Goal: Task Accomplishment & Management: Manage account settings

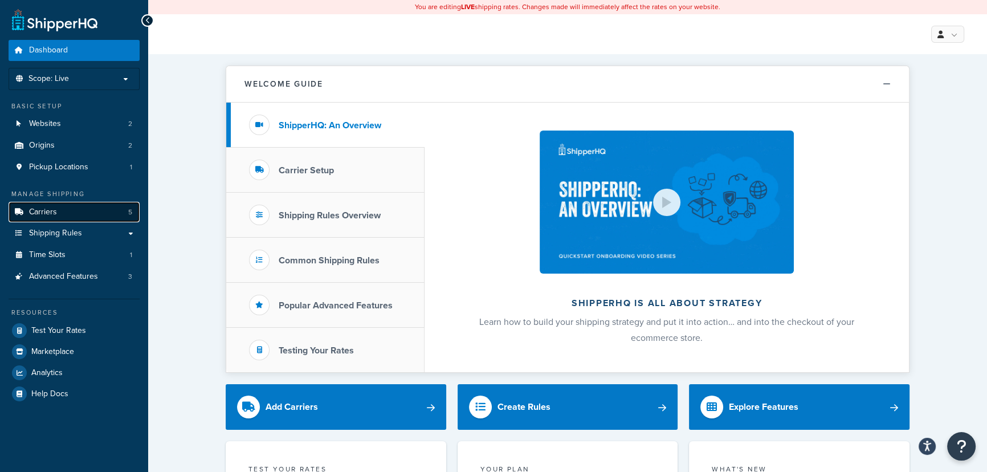
click at [47, 210] on span "Carriers" at bounding box center [43, 212] width 28 height 10
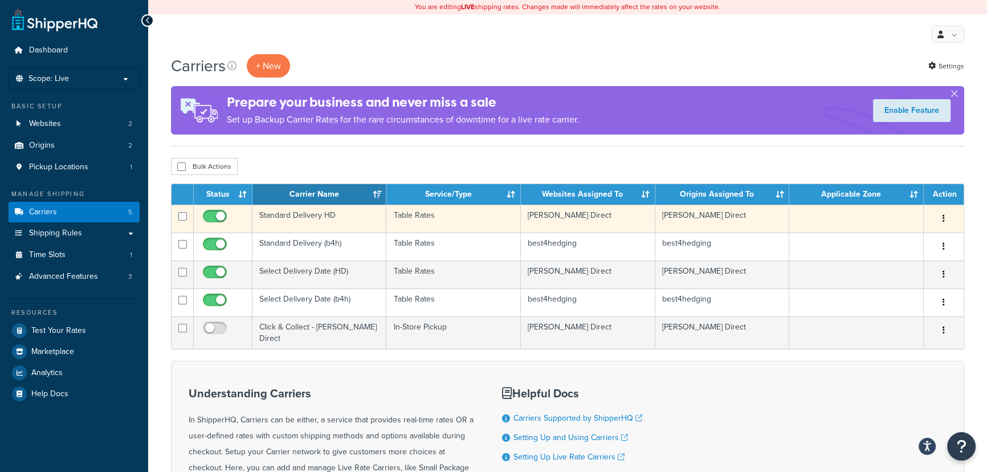
click at [942, 220] on icon "button" at bounding box center [943, 218] width 2 height 8
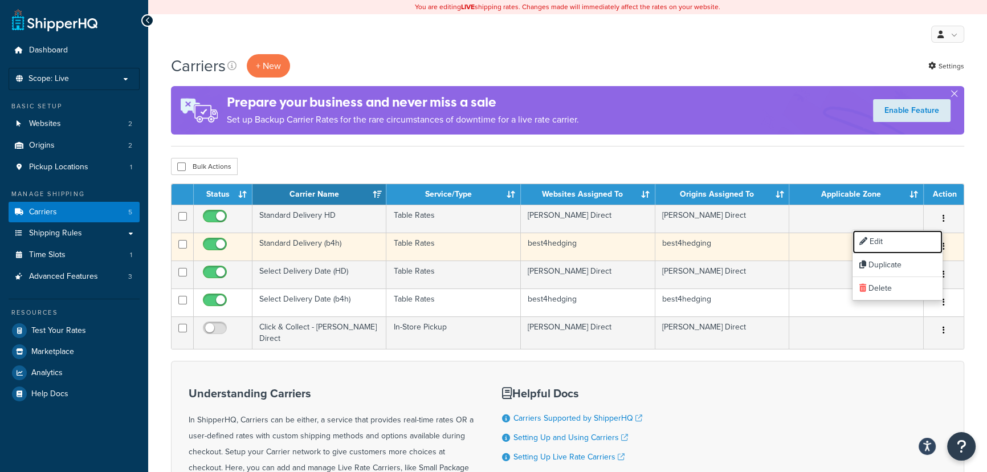
click at [887, 242] on link "Edit" at bounding box center [897, 241] width 90 height 23
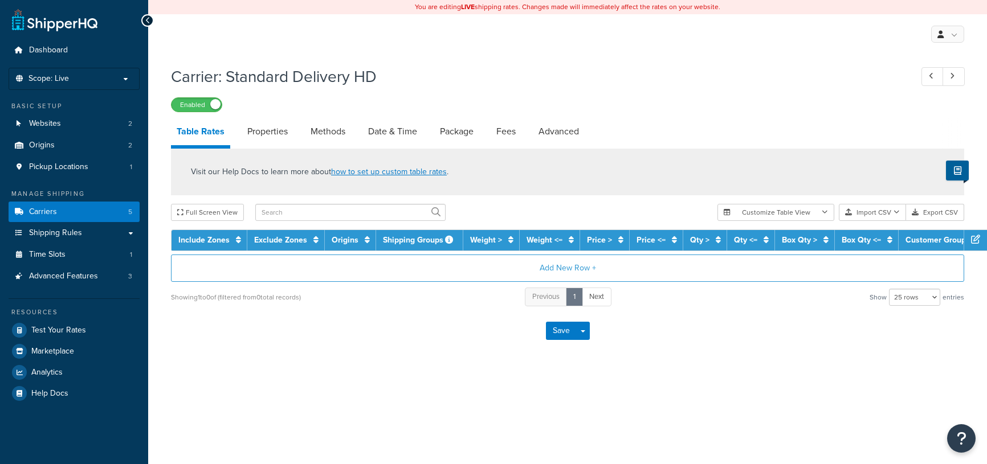
select select "25"
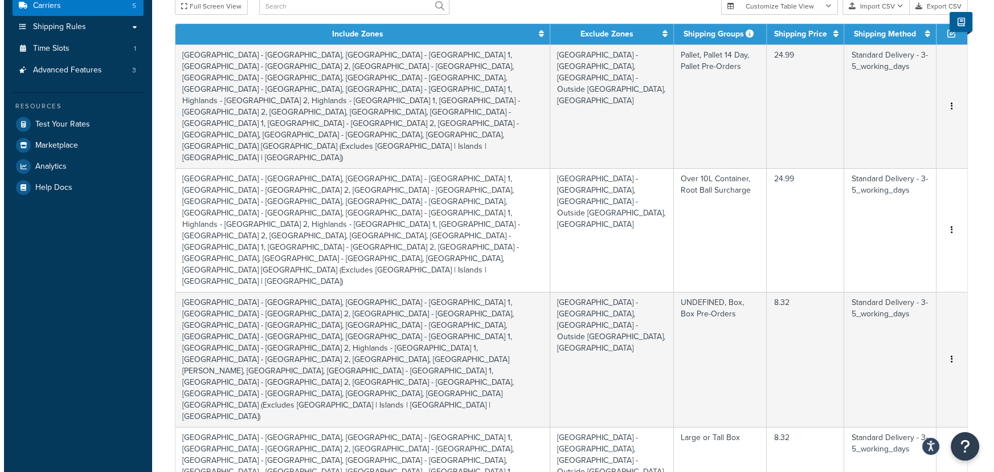
scroll to position [51, 0]
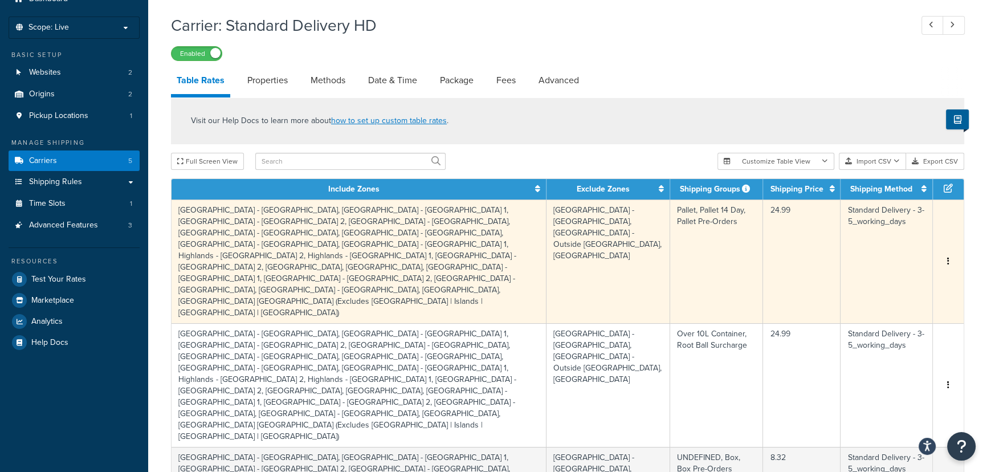
click at [770, 219] on td "24.99" at bounding box center [801, 261] width 77 height 124
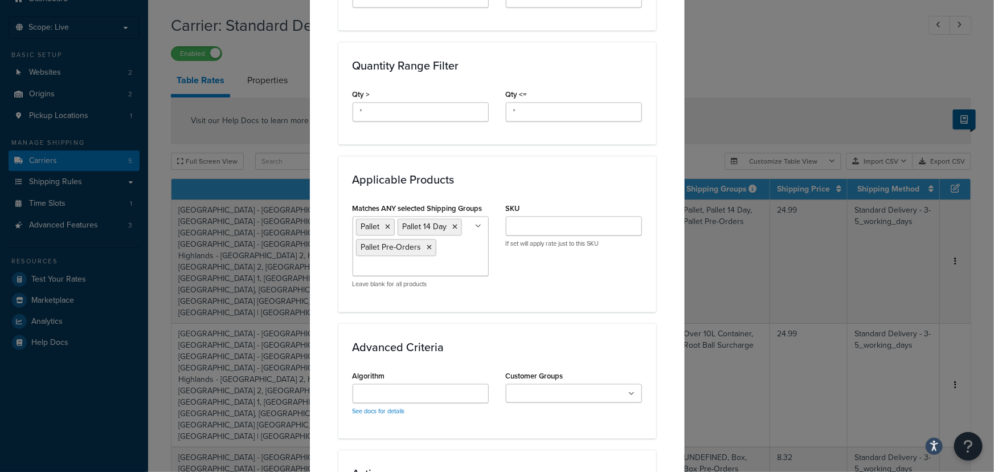
scroll to position [1111, 0]
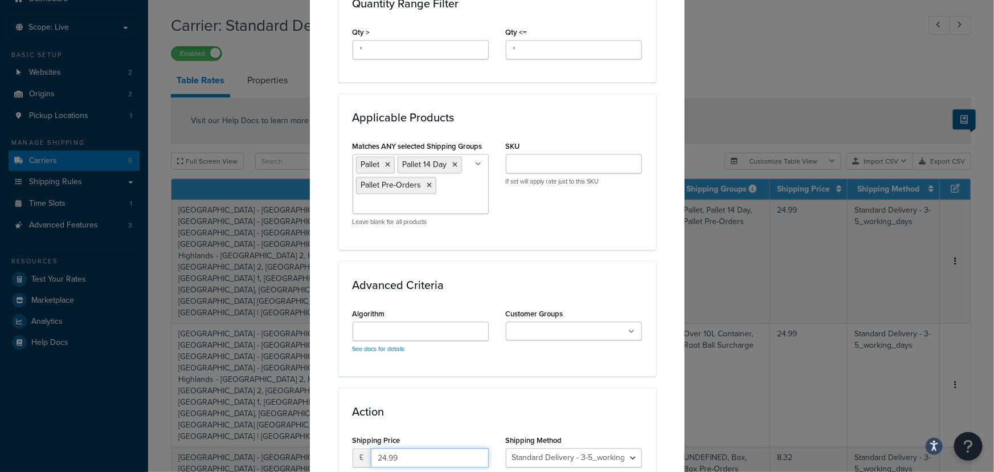
drag, startPoint x: 382, startPoint y: 344, endPoint x: 374, endPoint y: 345, distance: 7.6
click at [374, 448] on input "24.99" at bounding box center [430, 457] width 118 height 19
type input "41.666"
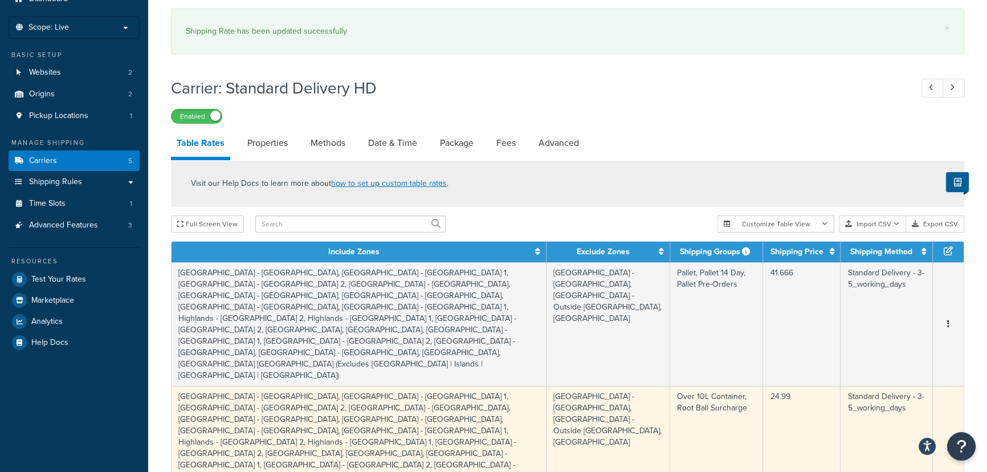
click at [786, 386] on td "24.99" at bounding box center [801, 448] width 77 height 124
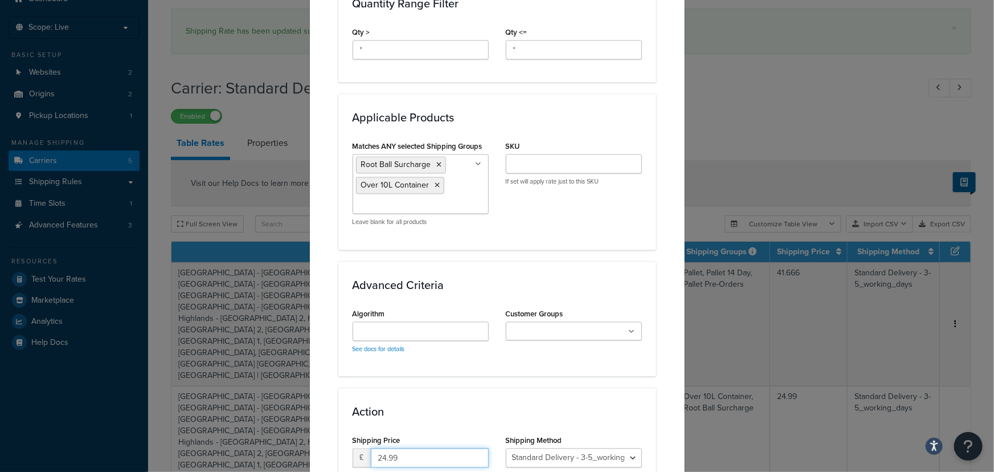
drag, startPoint x: 382, startPoint y: 342, endPoint x: 374, endPoint y: 342, distance: 8.6
click at [374, 448] on input "24.99" at bounding box center [430, 457] width 118 height 19
click at [399, 448] on input "41.99" at bounding box center [430, 457] width 118 height 19
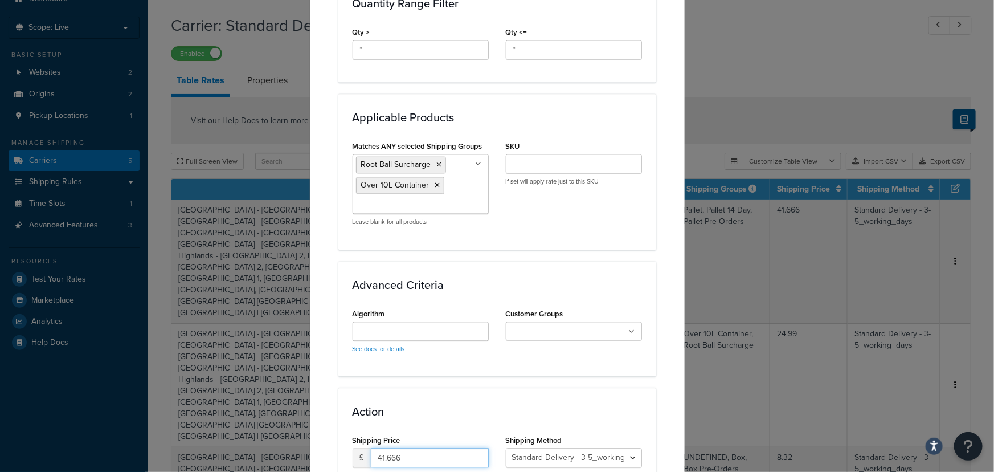
type input "41.666"
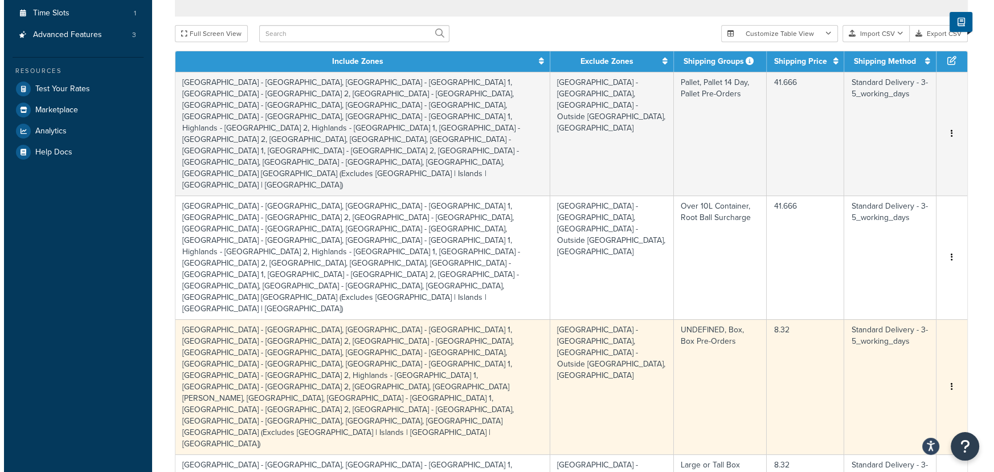
scroll to position [311, 0]
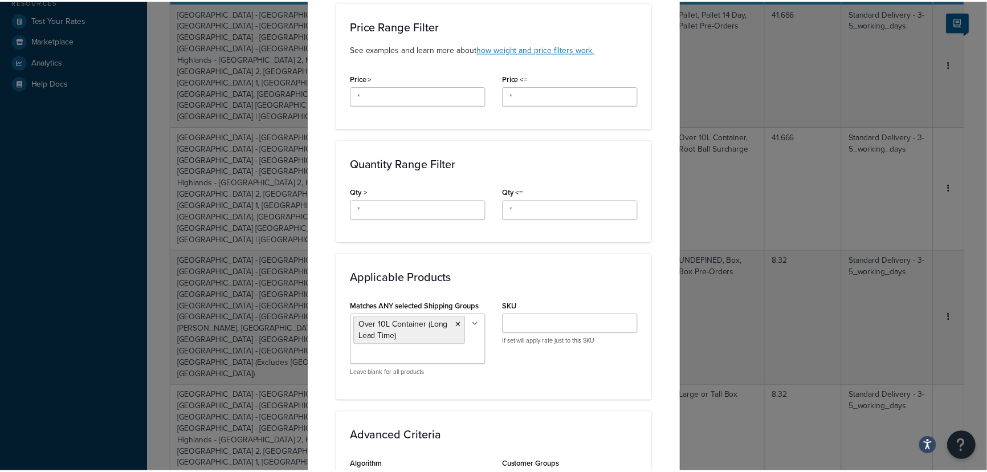
scroll to position [1088, 0]
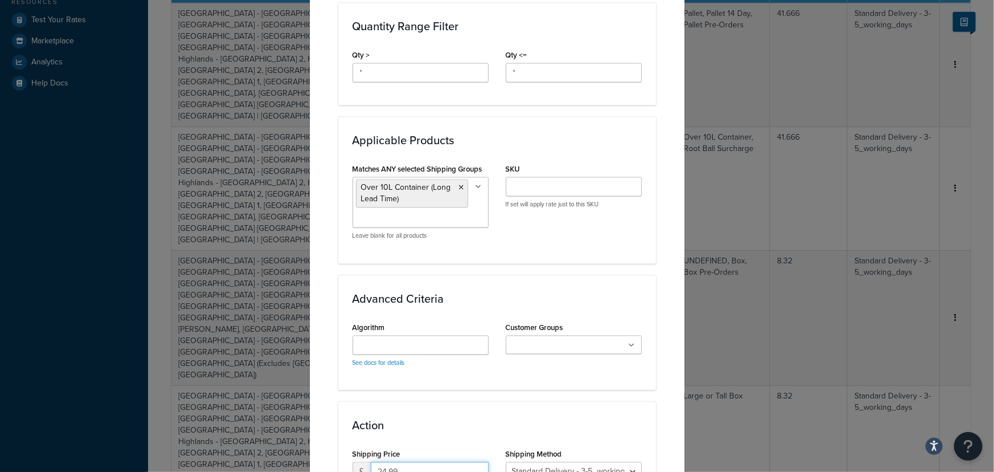
drag, startPoint x: 383, startPoint y: 357, endPoint x: 374, endPoint y: 357, distance: 8.5
click at [374, 462] on input "24.99" at bounding box center [430, 471] width 118 height 19
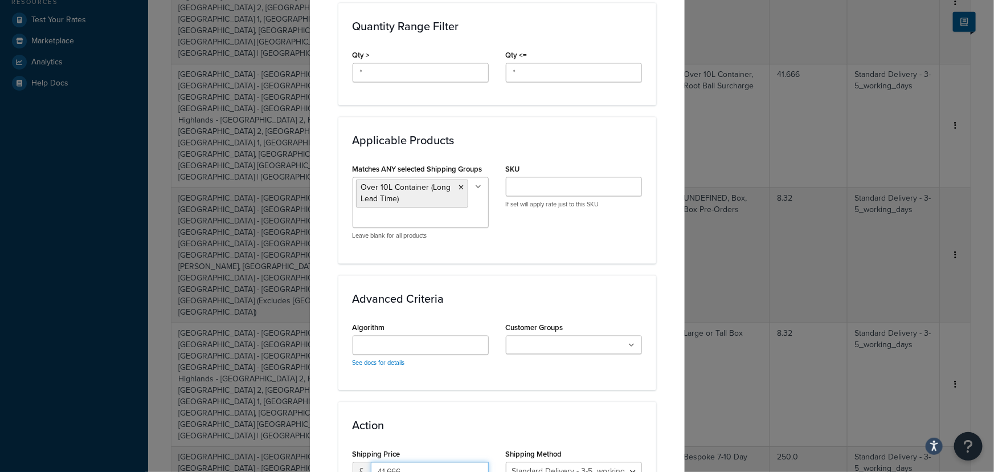
type input "41.666"
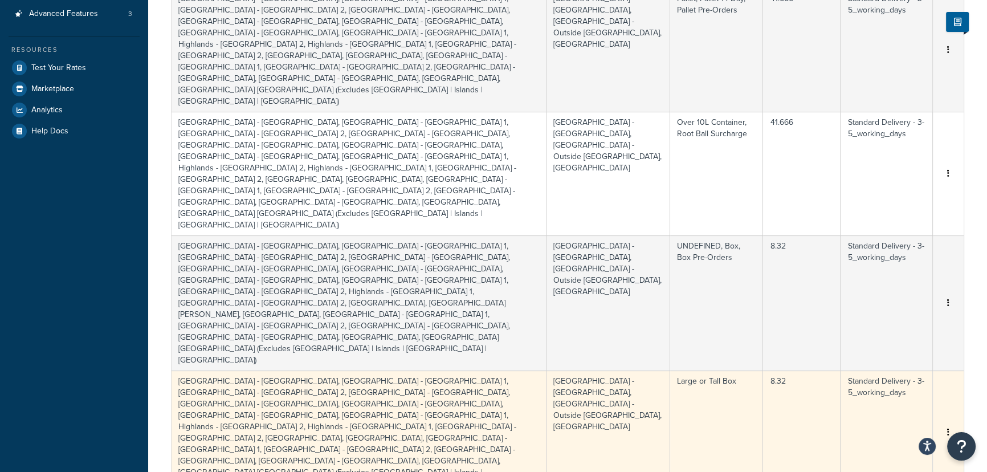
scroll to position [362, 0]
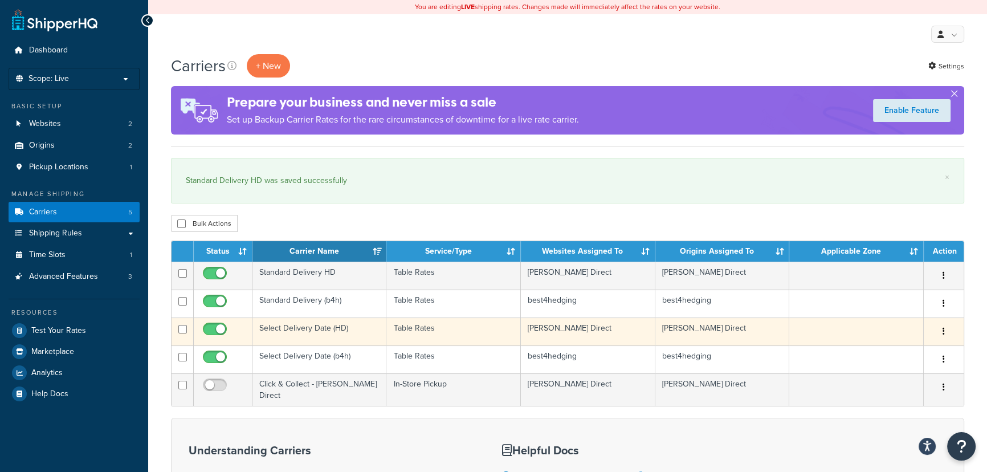
click at [935, 329] on div "Edit Duplicate [GEOGRAPHIC_DATA]" at bounding box center [944, 332] width 26 height 18
click at [943, 330] on icon "button" at bounding box center [943, 331] width 2 height 8
click at [892, 352] on link "Edit" at bounding box center [897, 354] width 90 height 23
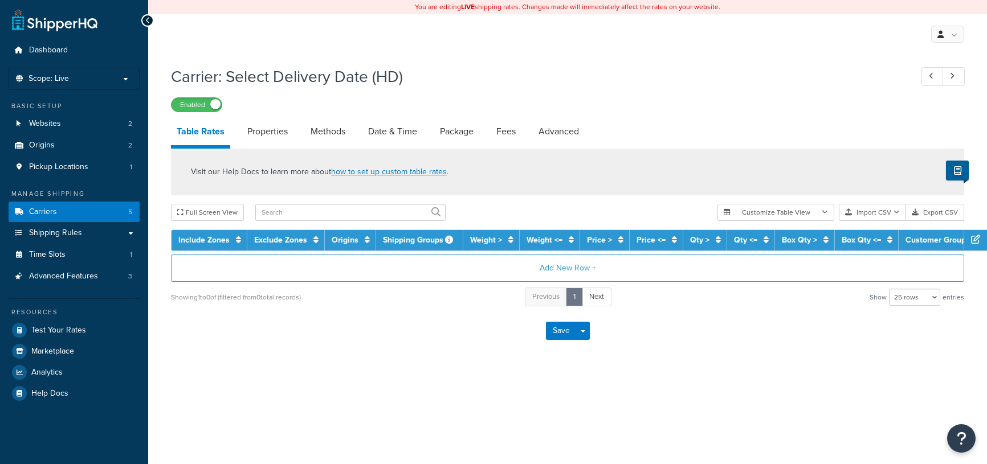
select select "25"
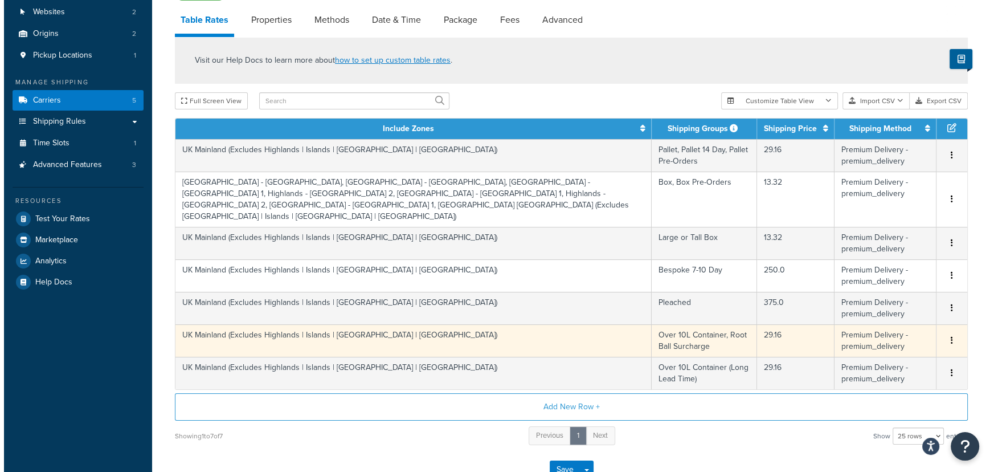
scroll to position [51, 0]
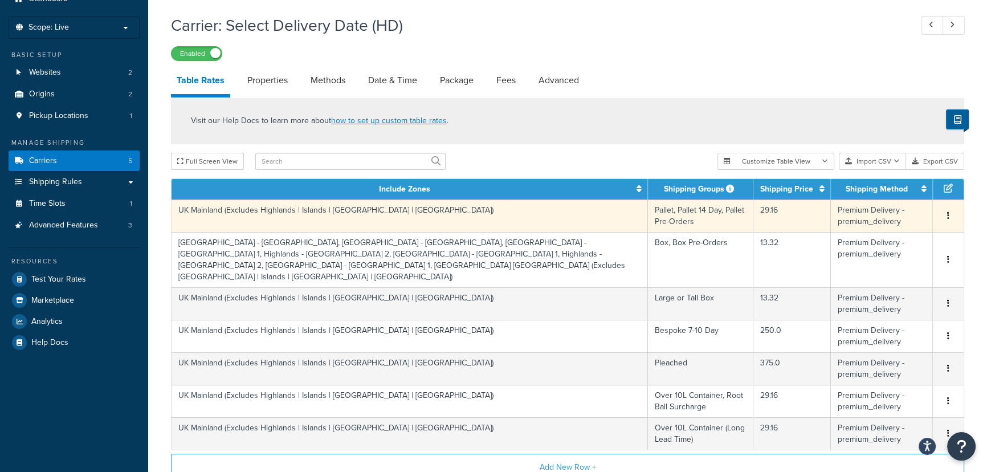
click at [778, 211] on td "29.16" at bounding box center [791, 215] width 77 height 32
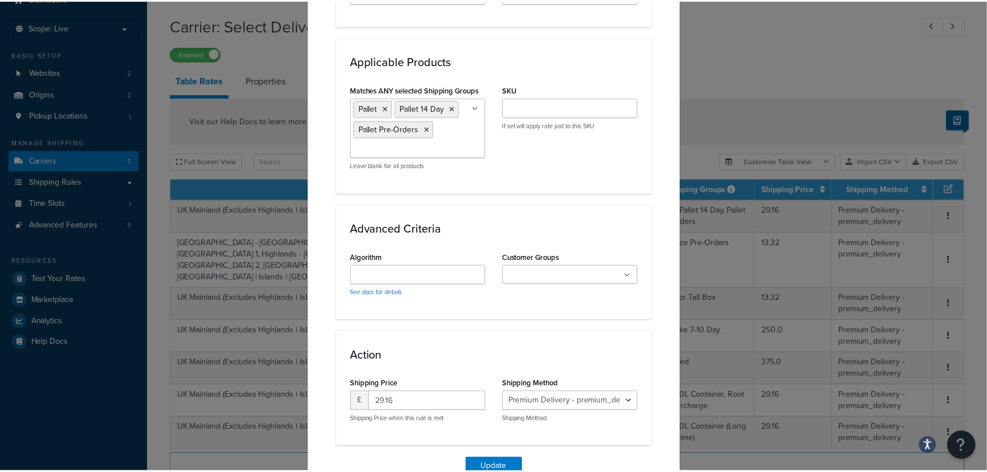
scroll to position [684, 0]
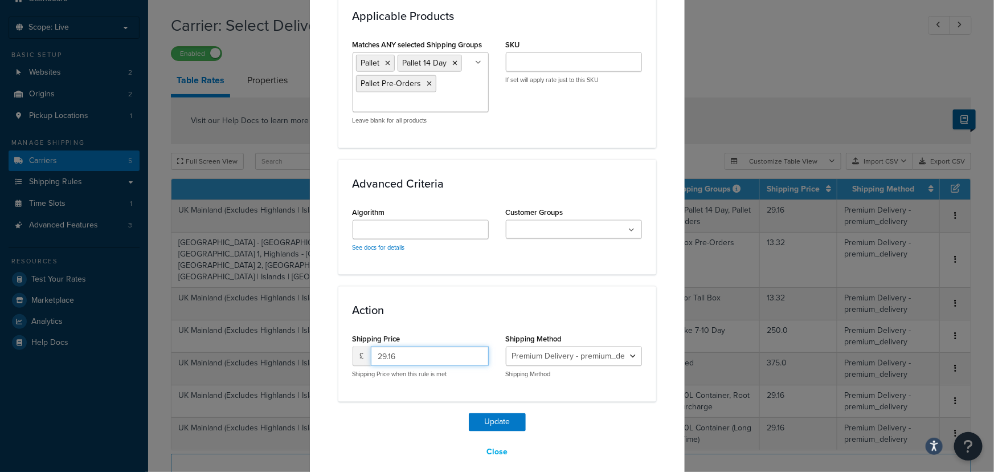
drag, startPoint x: 396, startPoint y: 343, endPoint x: 377, endPoint y: 344, distance: 19.4
click at [372, 346] on input "29.16" at bounding box center [430, 355] width 118 height 19
type input "45.83"
click at [497, 413] on button "Update" at bounding box center [497, 422] width 57 height 18
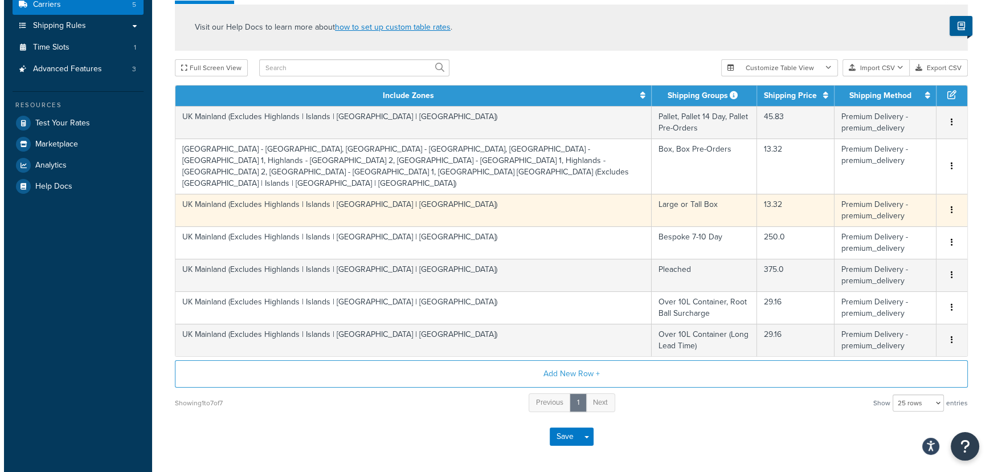
scroll to position [228, 0]
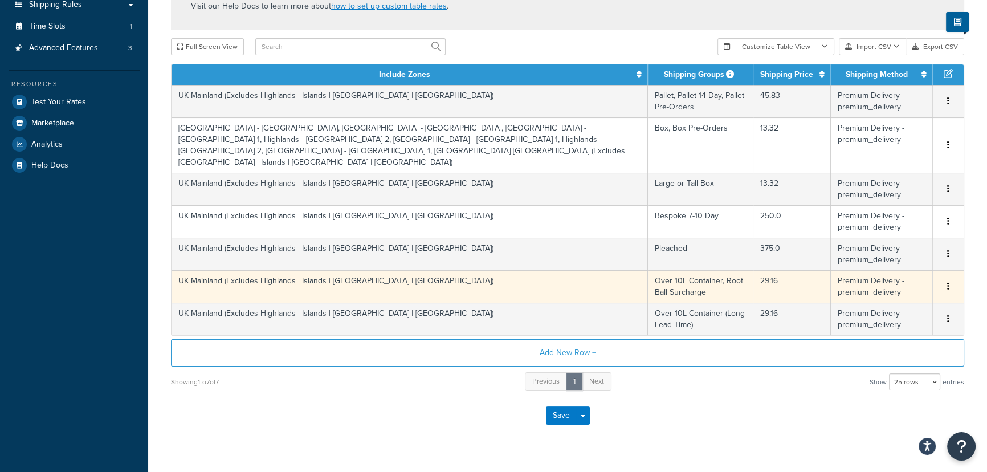
click at [768, 270] on td "29.16" at bounding box center [791, 286] width 77 height 32
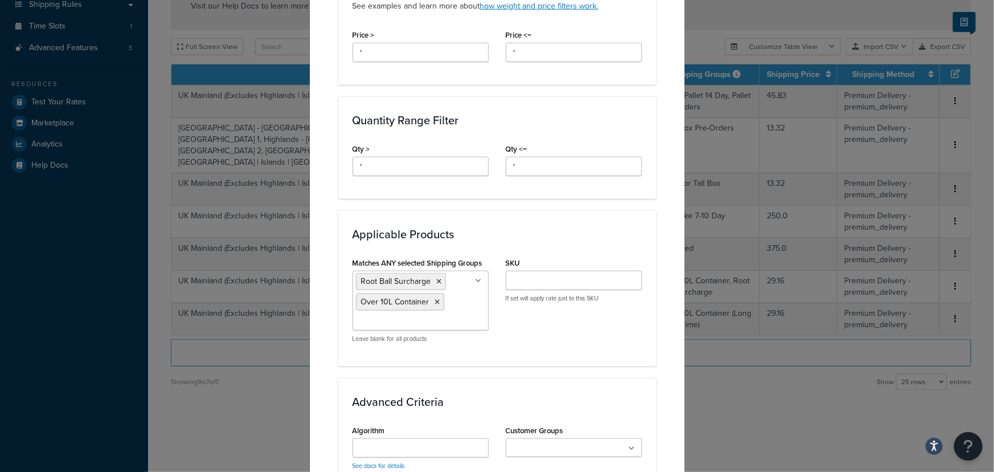
scroll to position [621, 0]
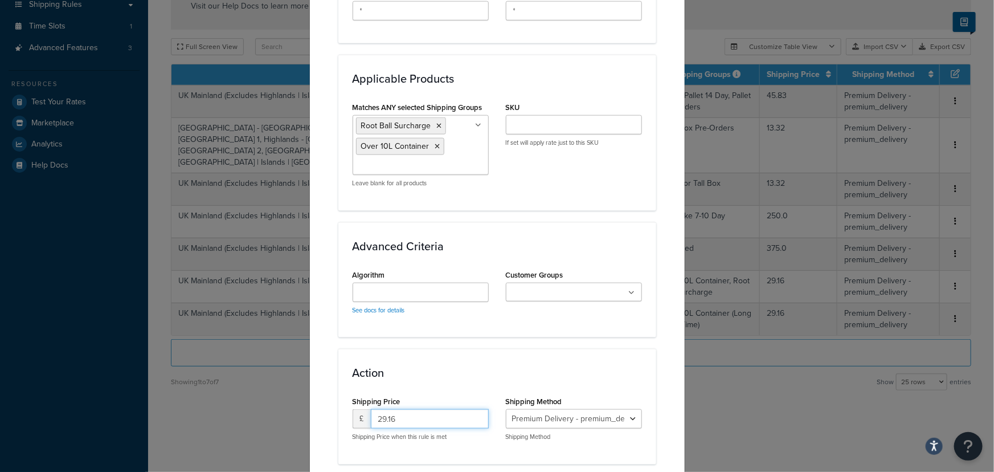
drag, startPoint x: 382, startPoint y: 410, endPoint x: 366, endPoint y: 409, distance: 16.0
click at [366, 409] on div "£ 29.16" at bounding box center [421, 418] width 136 height 19
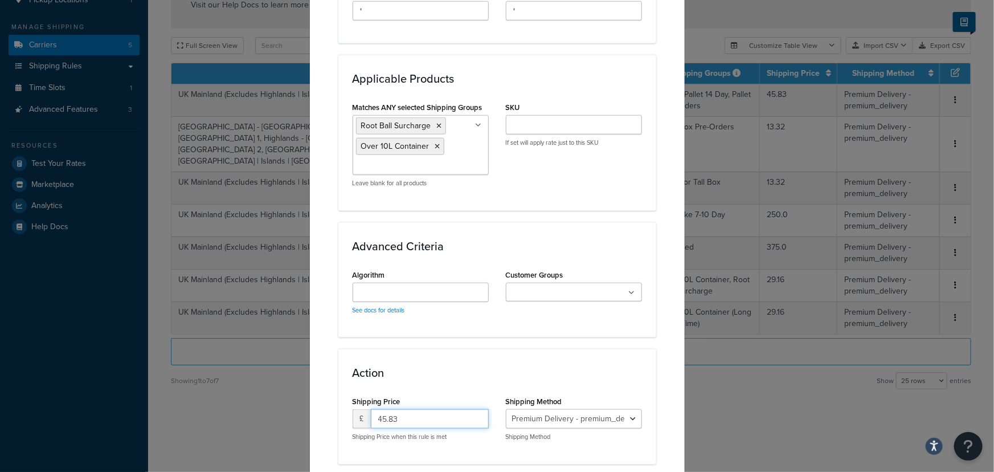
type input "45.83"
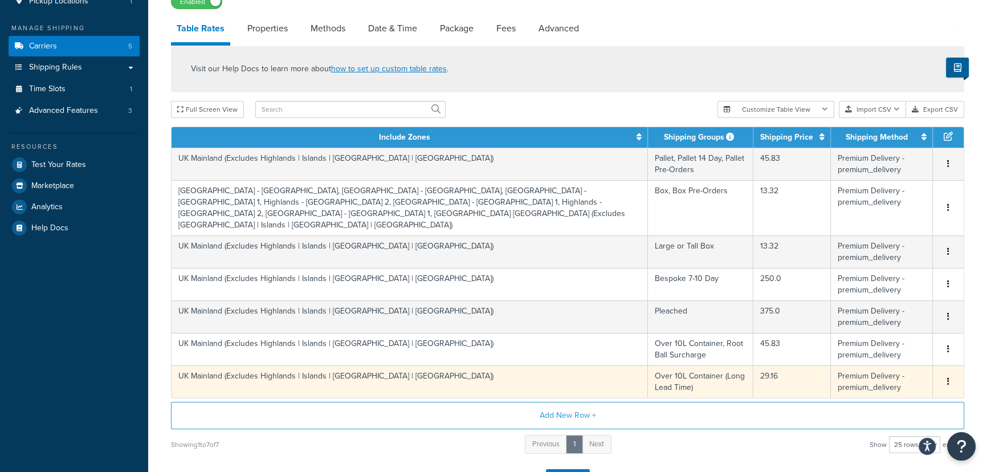
click at [768, 365] on td "29.16" at bounding box center [791, 381] width 77 height 32
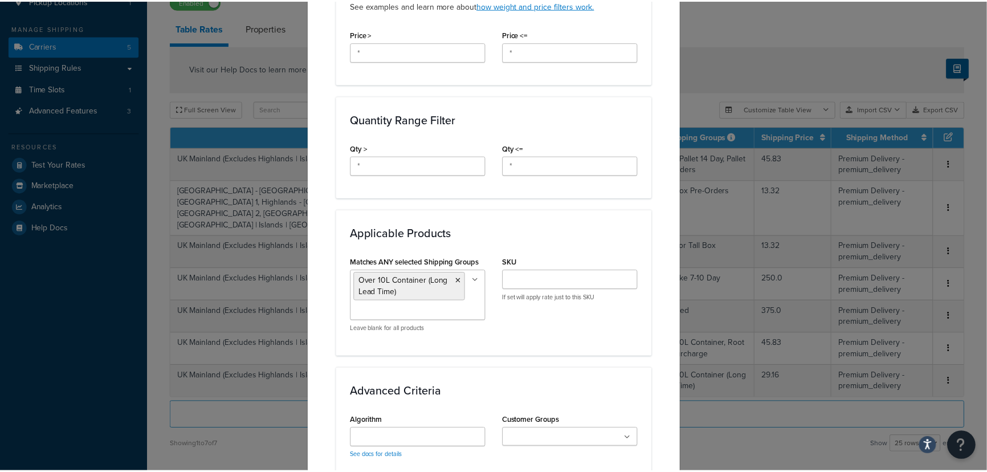
scroll to position [675, 0]
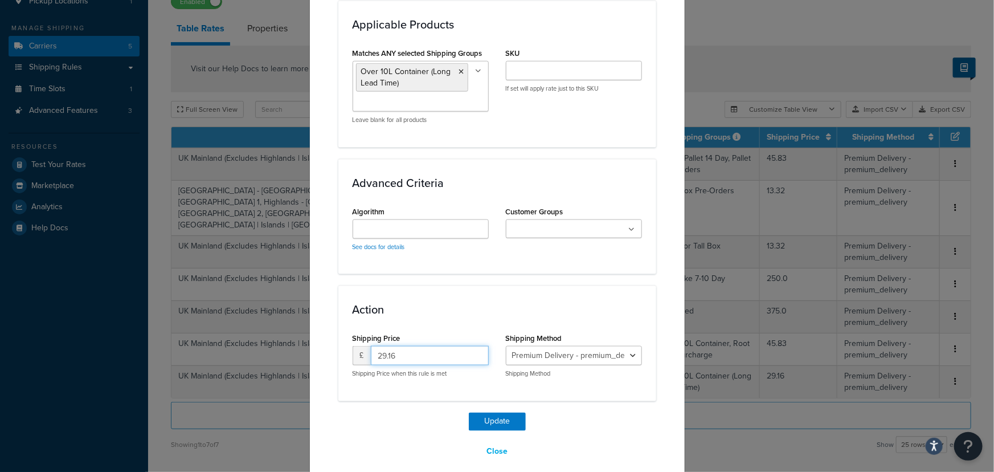
drag, startPoint x: 393, startPoint y: 340, endPoint x: 351, endPoint y: 342, distance: 42.2
click at [353, 346] on div "£ 29.16" at bounding box center [421, 355] width 136 height 19
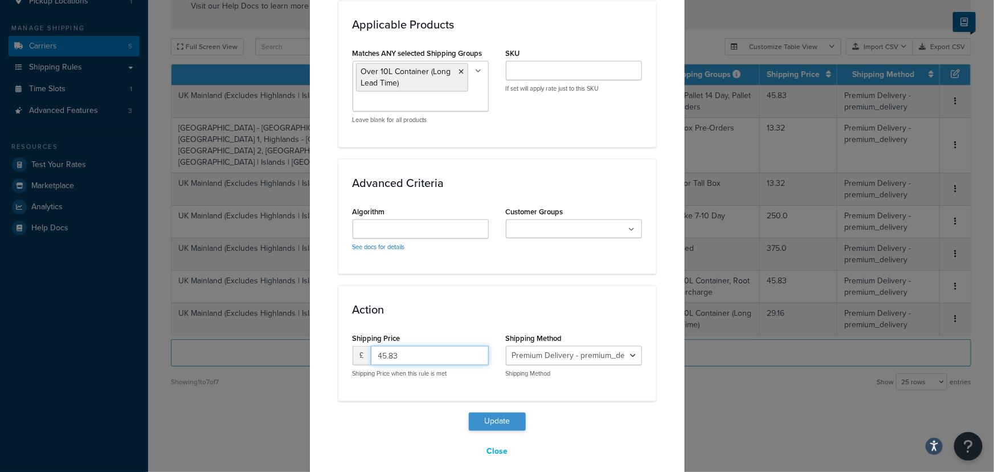
type input "45.83"
click at [503, 413] on button "Update" at bounding box center [497, 422] width 57 height 18
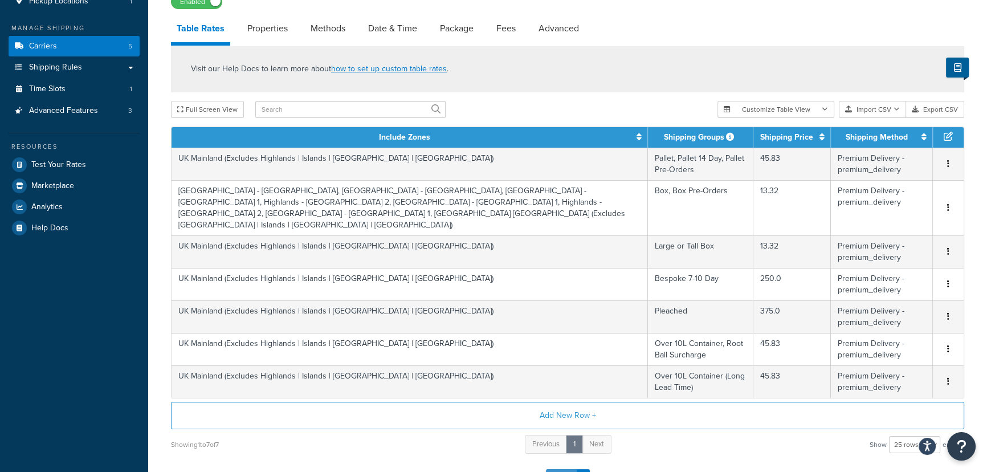
click at [558, 464] on button "Save" at bounding box center [561, 478] width 31 height 18
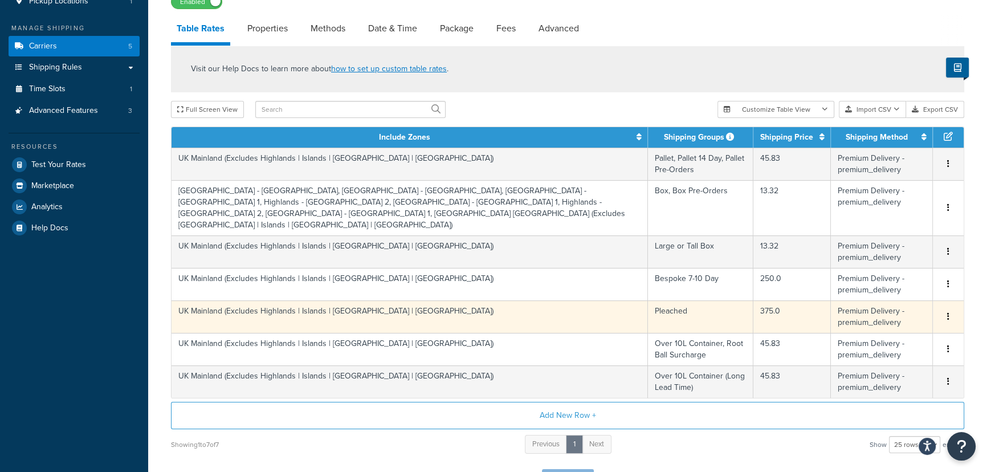
scroll to position [0, 0]
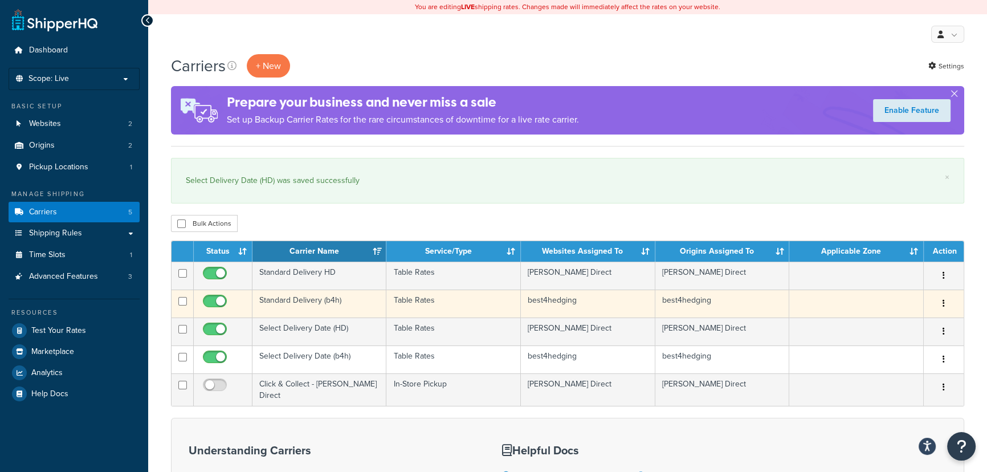
click at [944, 300] on button "button" at bounding box center [944, 304] width 16 height 18
click at [869, 325] on link "Edit" at bounding box center [897, 326] width 90 height 23
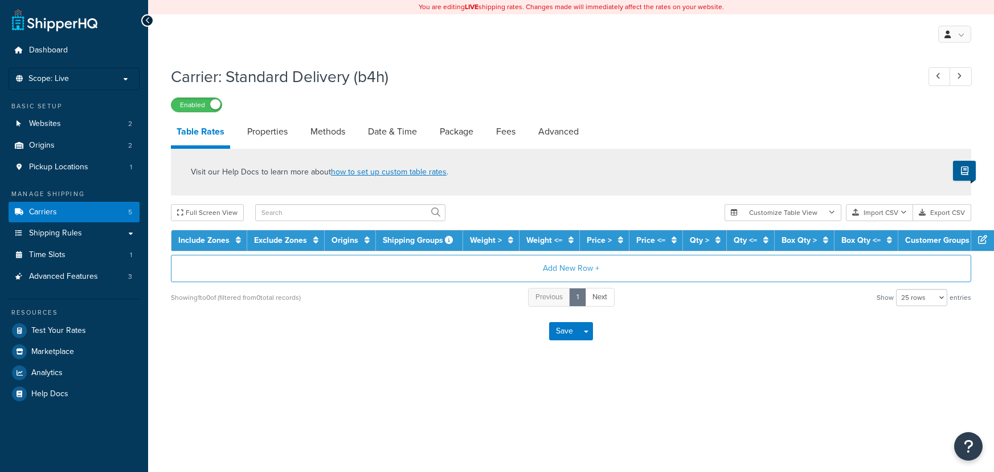
select select "25"
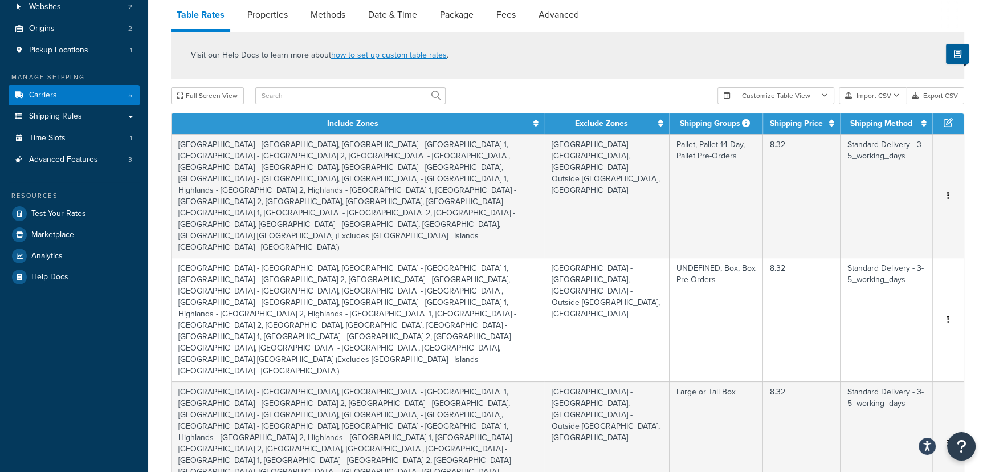
scroll to position [60, 0]
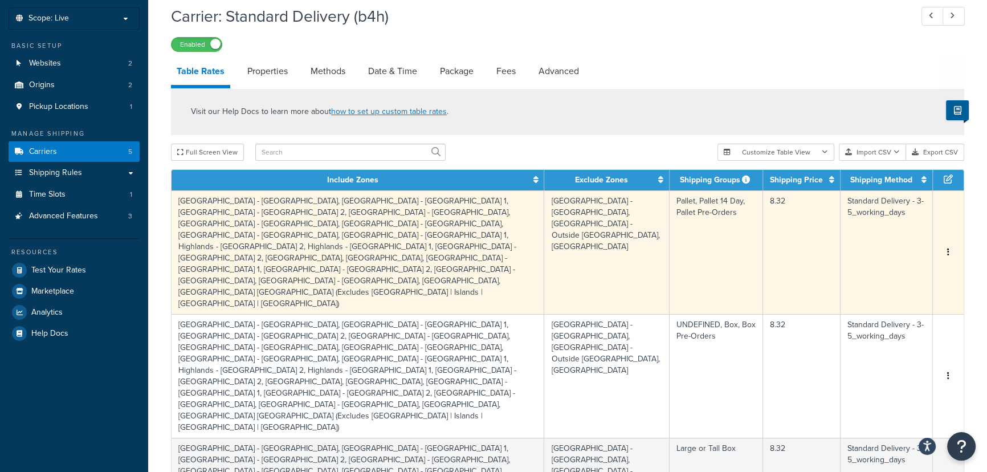
click at [791, 225] on td "8.32" at bounding box center [801, 252] width 77 height 124
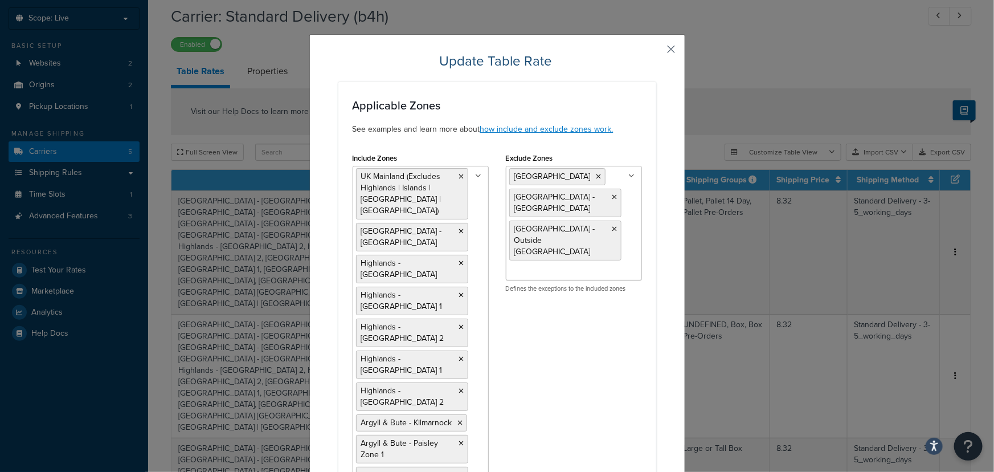
click at [656, 52] on button "button" at bounding box center [655, 53] width 3 height 3
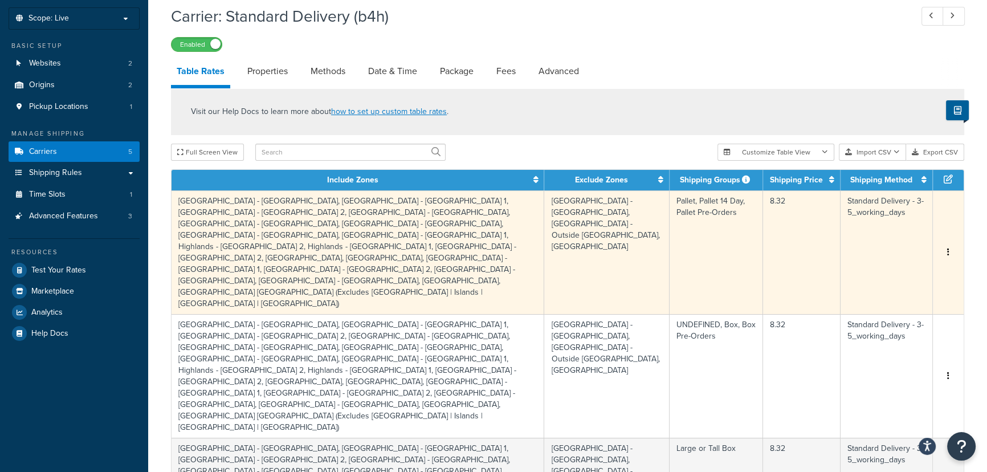
click at [776, 225] on td "8.32" at bounding box center [801, 252] width 77 height 124
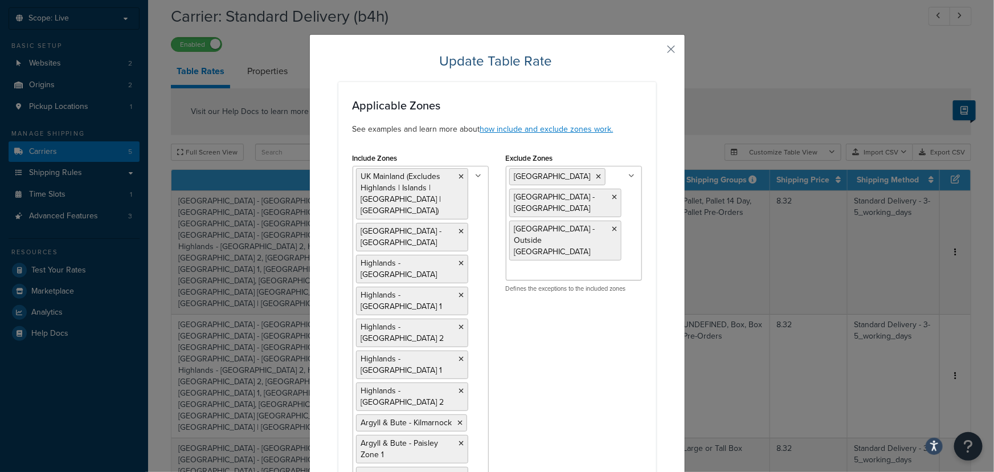
click at [656, 52] on button "button" at bounding box center [655, 53] width 3 height 3
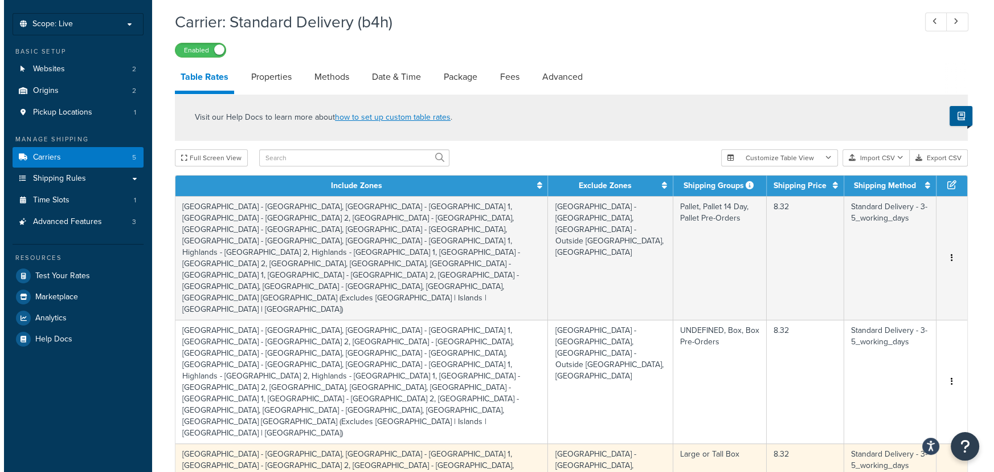
scroll to position [112, 0]
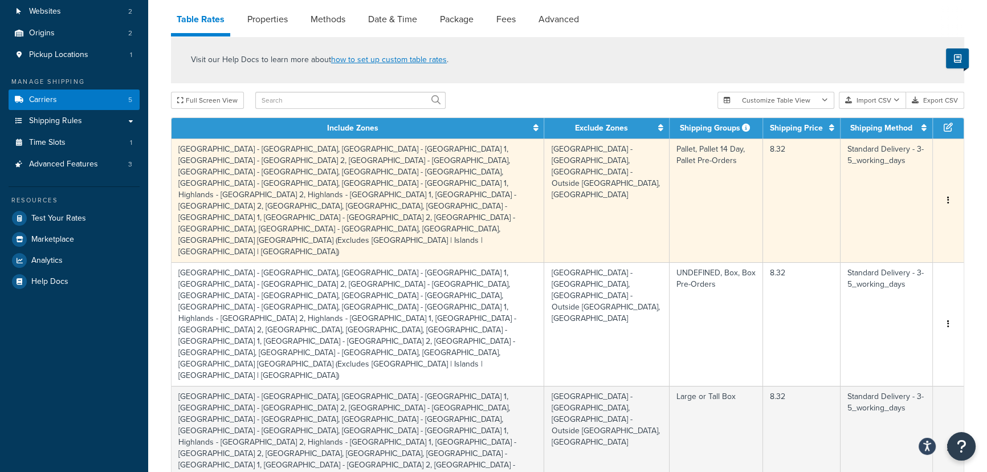
click at [780, 169] on td "8.32" at bounding box center [801, 200] width 77 height 124
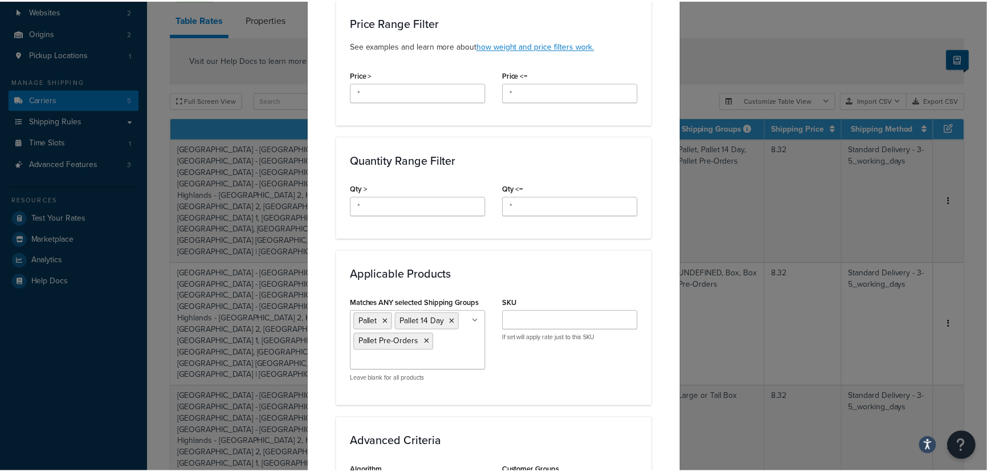
scroll to position [1111, 0]
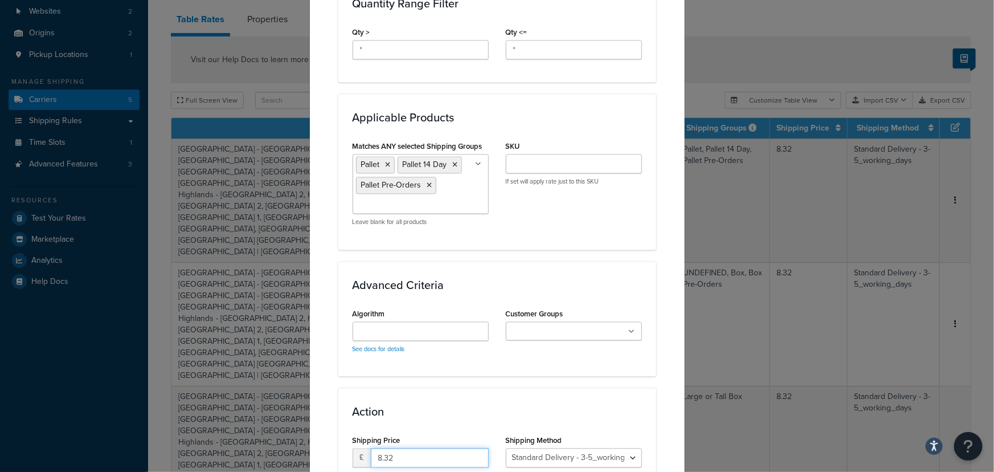
click at [390, 448] on input "8.32" at bounding box center [430, 457] width 118 height 19
type input "8"
type input "41.666"
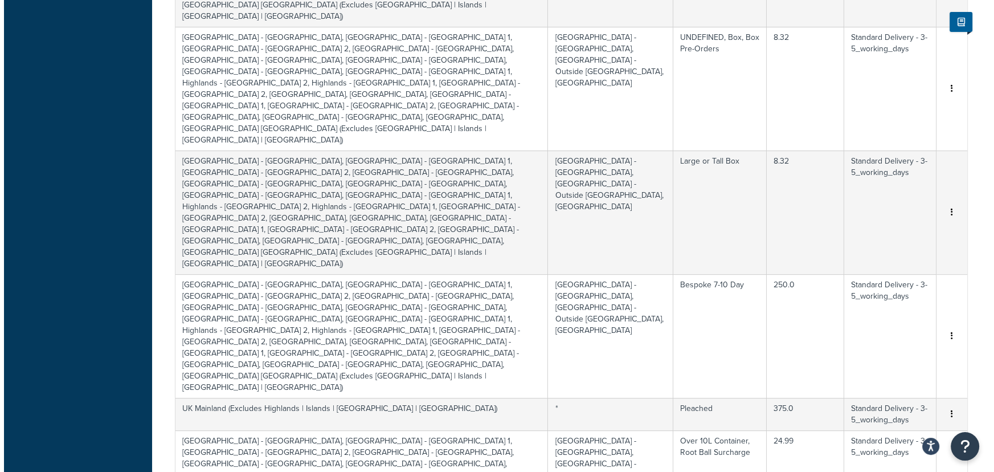
scroll to position [423, 0]
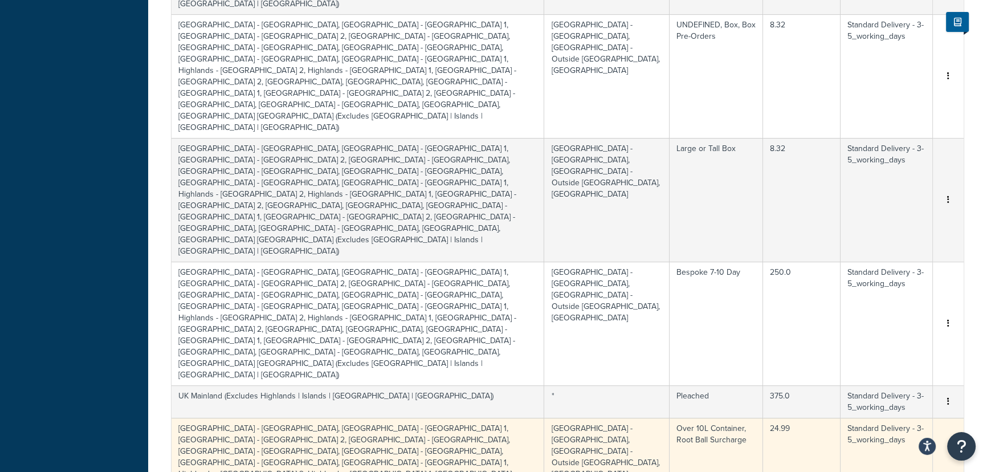
click at [781, 418] on td "24.99" at bounding box center [801, 480] width 77 height 124
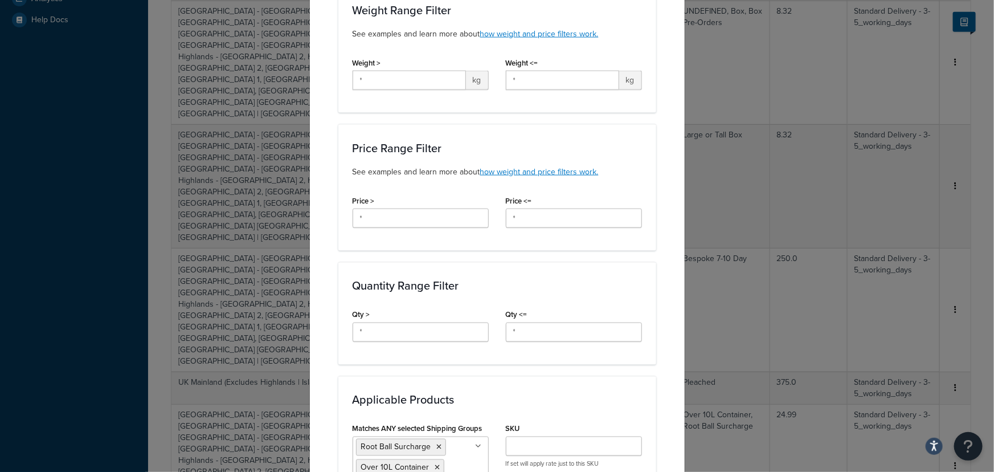
scroll to position [1111, 0]
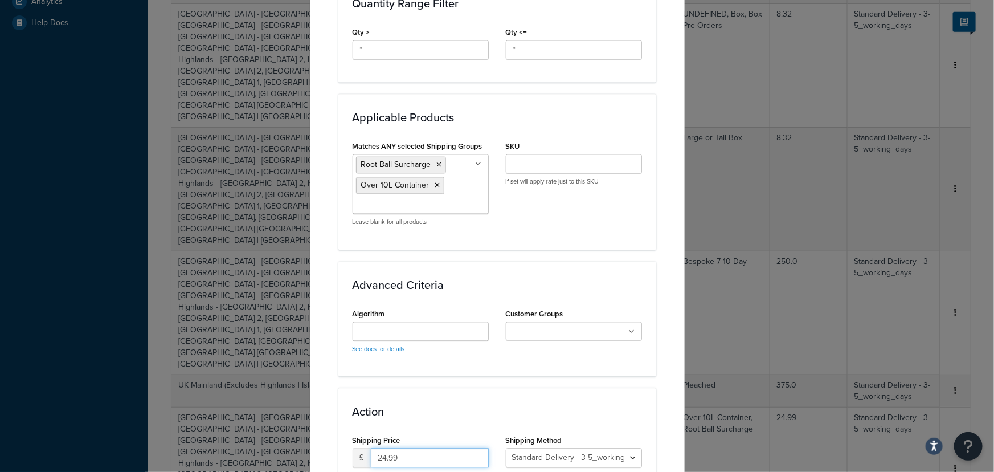
drag, startPoint x: 399, startPoint y: 342, endPoint x: 347, endPoint y: 334, distance: 52.5
click at [347, 432] on div "Shipping Price £ 24.99 Shipping Price when this rule is met" at bounding box center [420, 460] width 153 height 56
type input "41.66"
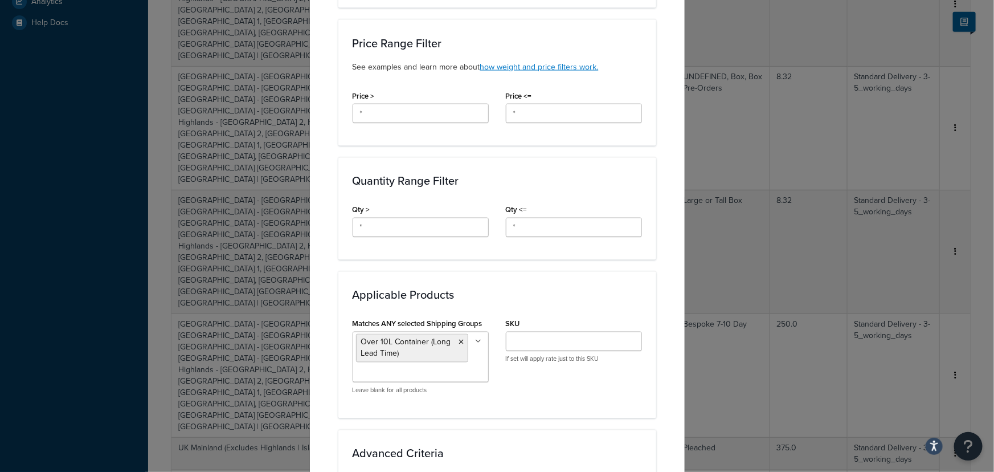
scroll to position [1101, 0]
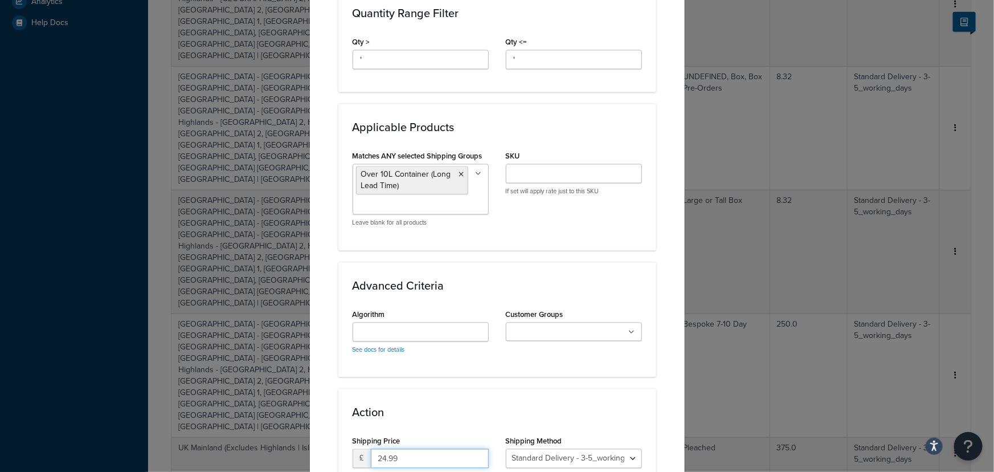
drag, startPoint x: 399, startPoint y: 342, endPoint x: 352, endPoint y: 332, distance: 48.5
click at [353, 432] on div "Shipping Price £ 24.99 Shipping Price when this rule is met" at bounding box center [421, 456] width 136 height 48
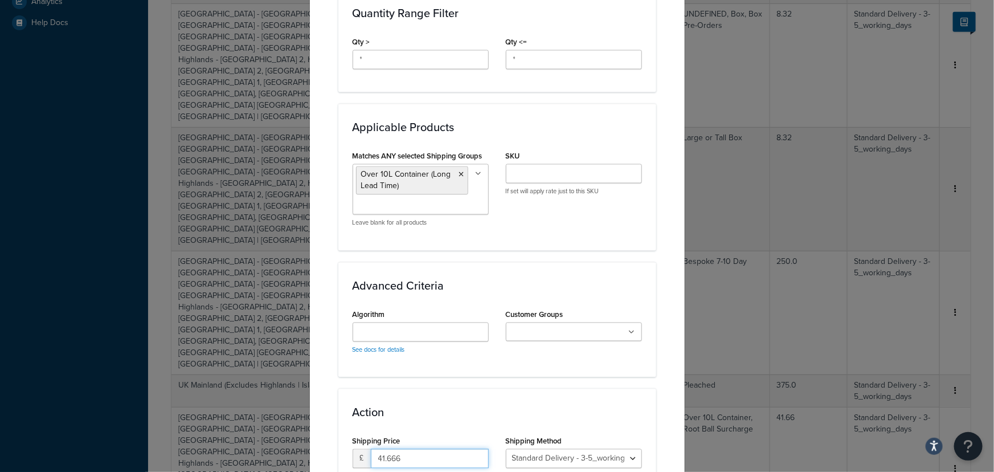
type input "41.666"
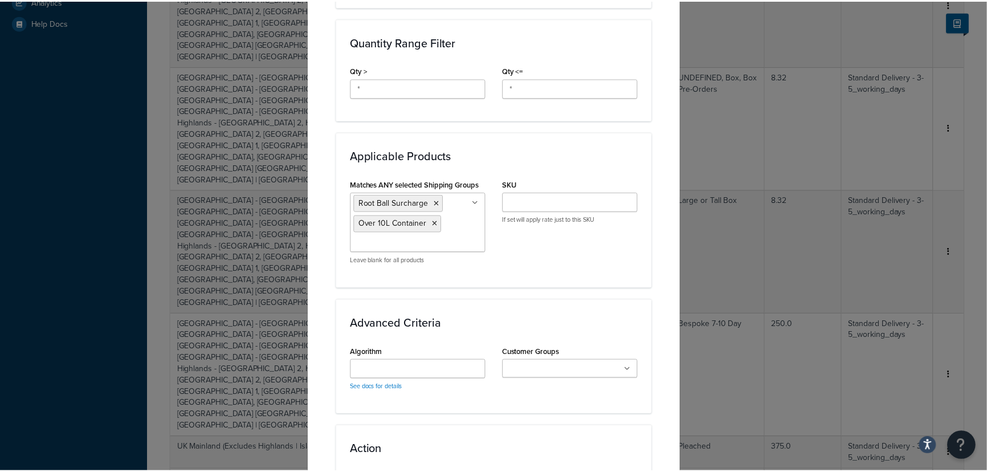
scroll to position [1111, 0]
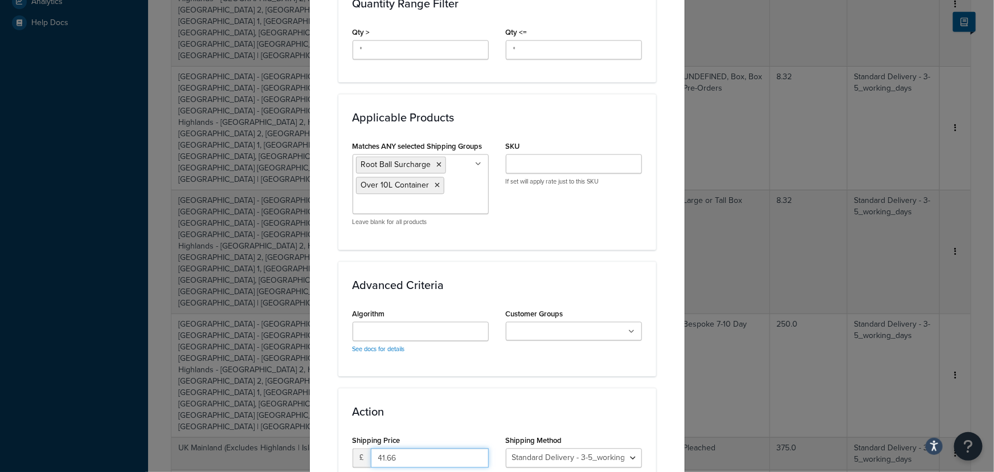
click at [394, 448] on input "41.66" at bounding box center [430, 457] width 118 height 19
type input "41.666"
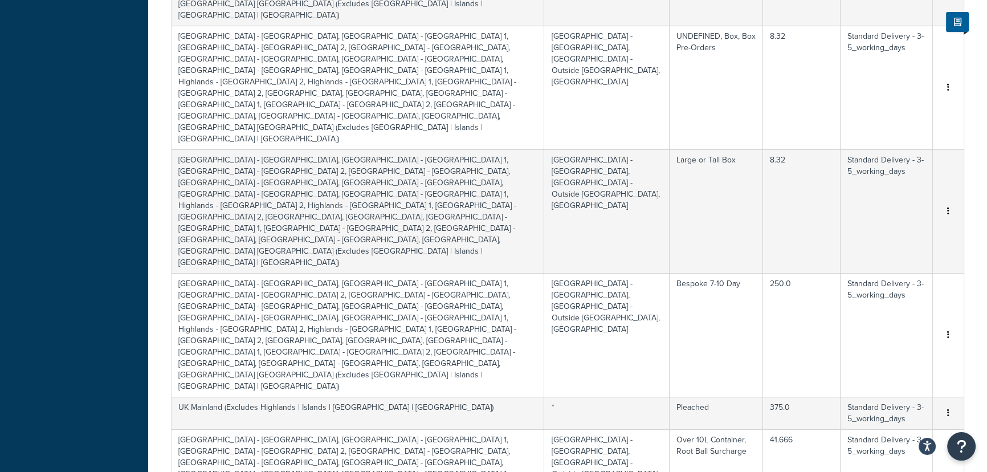
scroll to position [480, 0]
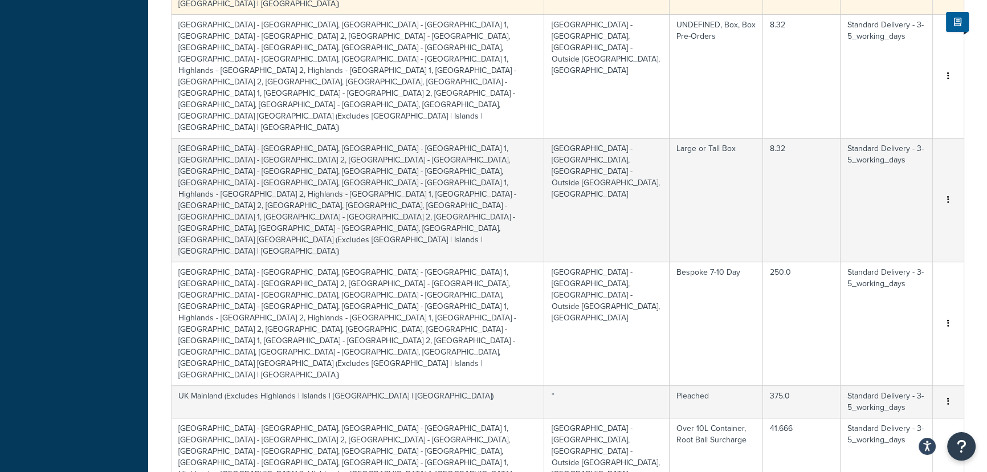
scroll to position [0, 0]
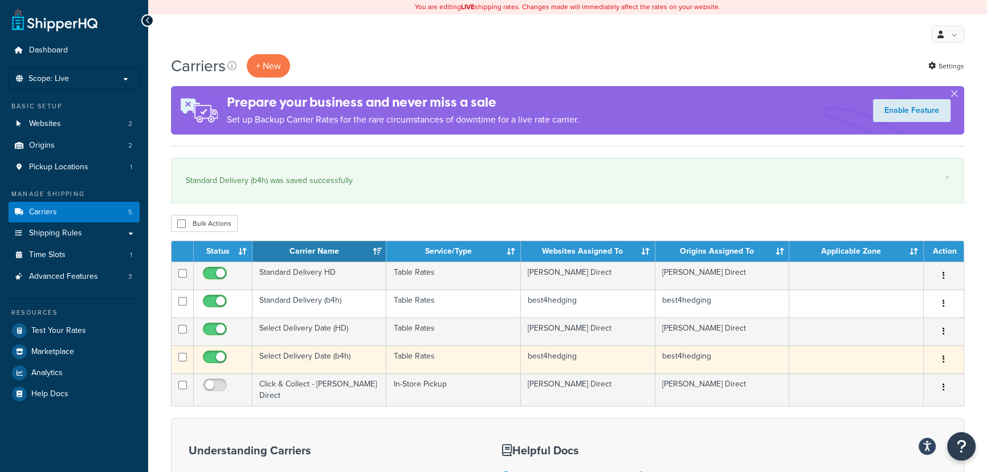
click at [942, 357] on button "button" at bounding box center [944, 359] width 16 height 18
click at [879, 377] on link "Edit" at bounding box center [897, 381] width 90 height 23
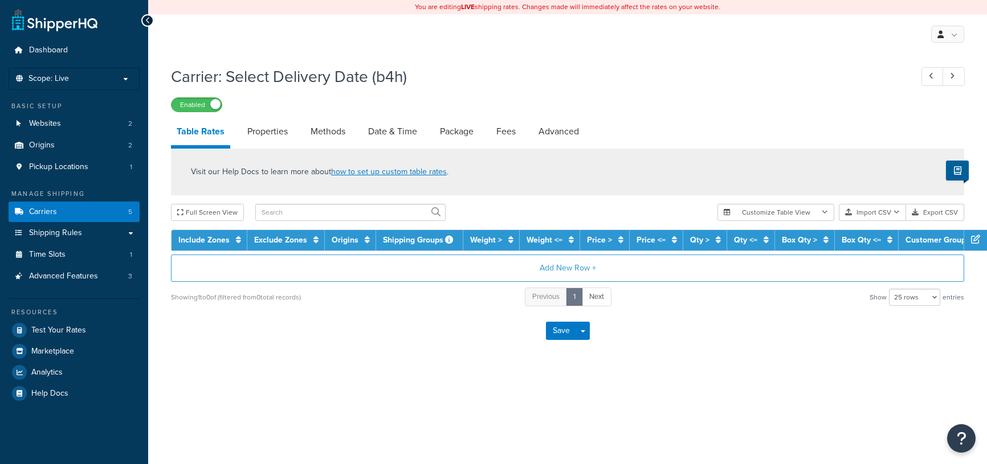
select select "25"
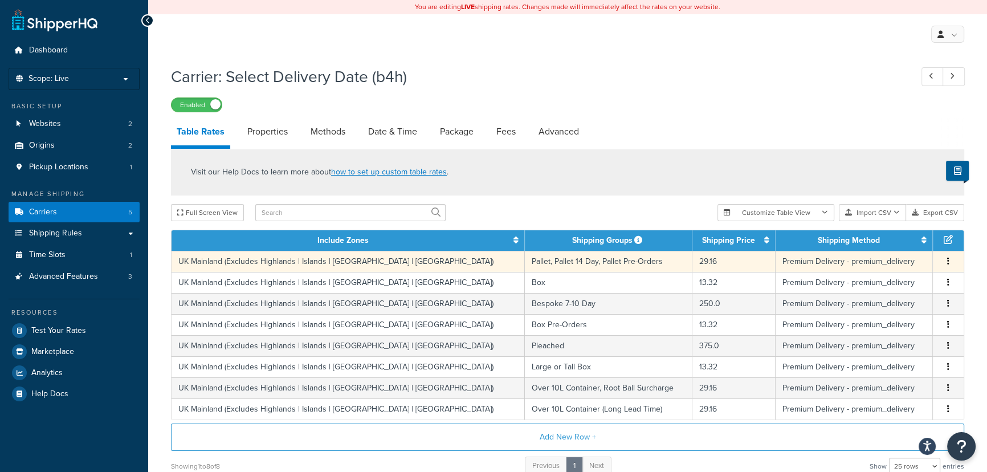
click at [692, 262] on td "29.16" at bounding box center [733, 261] width 83 height 21
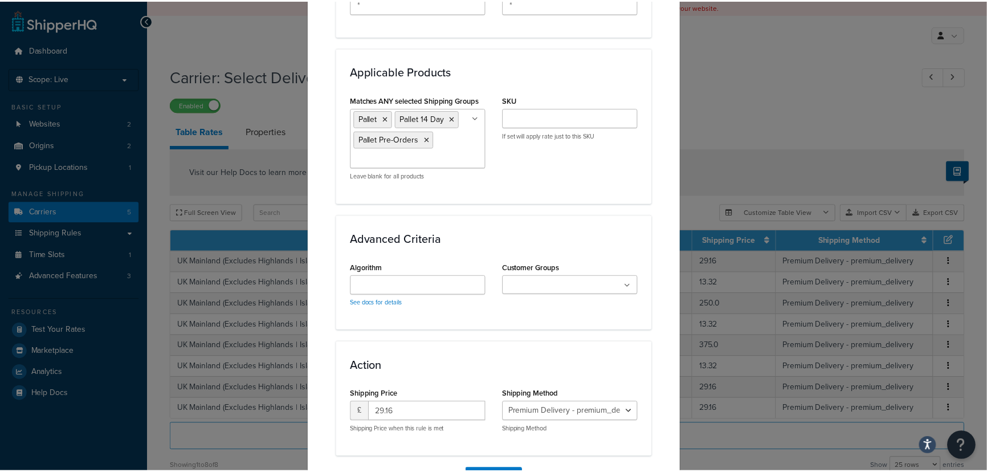
scroll to position [684, 0]
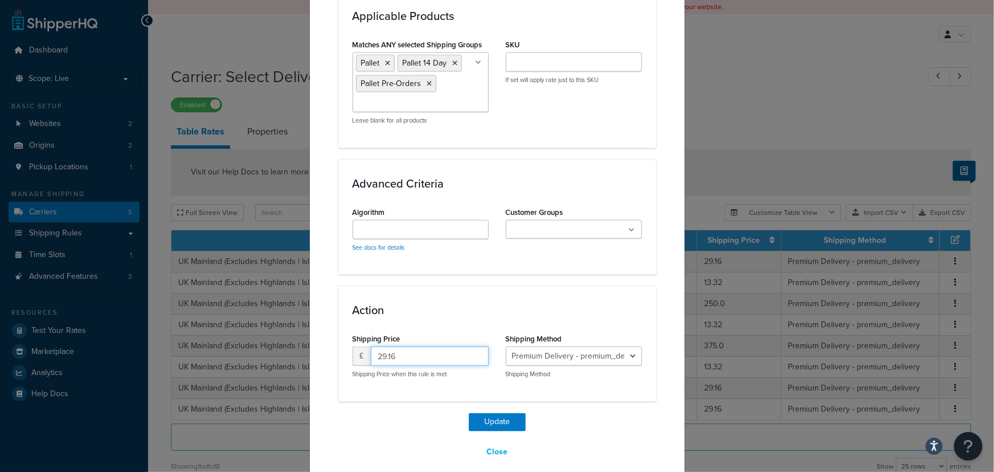
drag, startPoint x: 406, startPoint y: 343, endPoint x: 315, endPoint y: 334, distance: 91.0
type input "45.83"
click at [495, 413] on button "Update" at bounding box center [497, 422] width 57 height 18
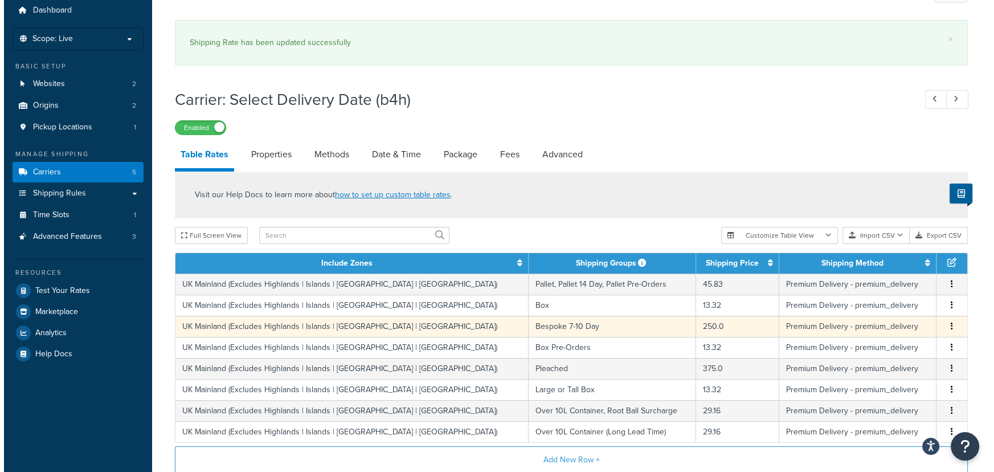
scroll to position [103, 0]
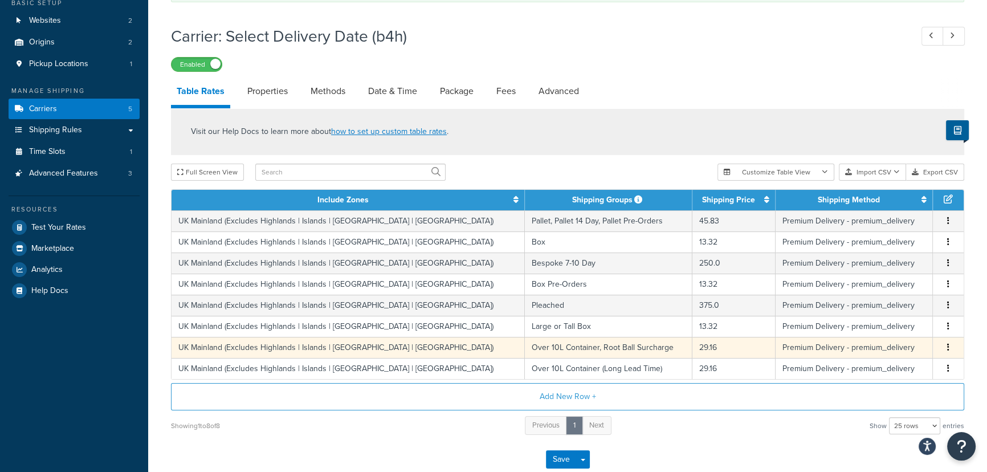
click at [692, 348] on td "29.16" at bounding box center [733, 347] width 83 height 21
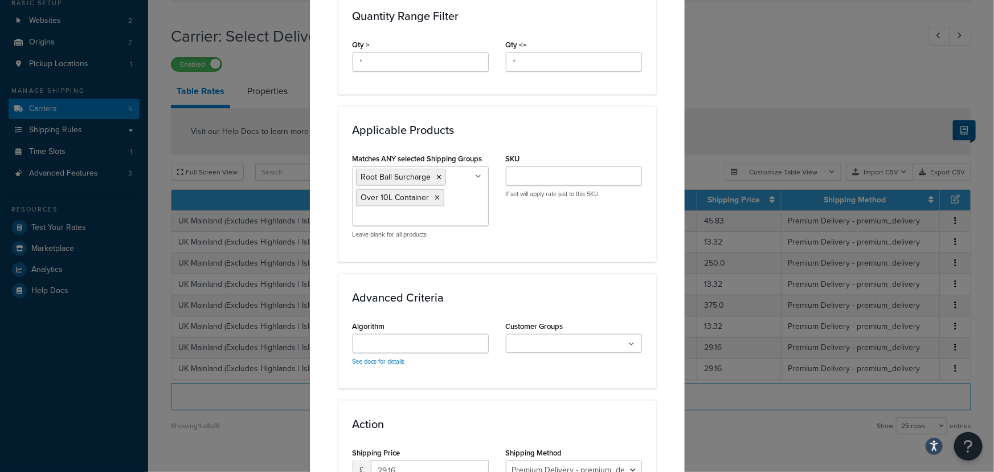
scroll to position [684, 0]
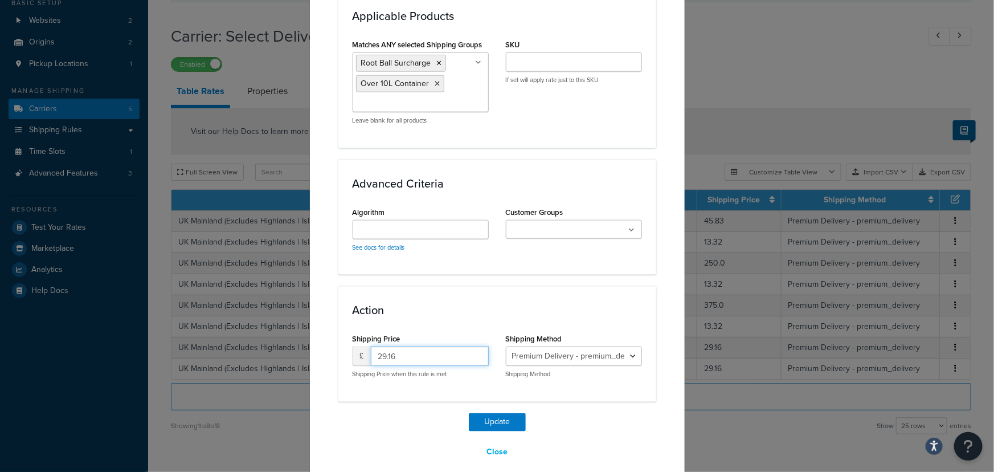
drag, startPoint x: 395, startPoint y: 339, endPoint x: 345, endPoint y: 337, distance: 50.2
click at [345, 337] on div "Shipping Price £ 29.16 Shipping Price when this rule is met" at bounding box center [420, 358] width 153 height 56
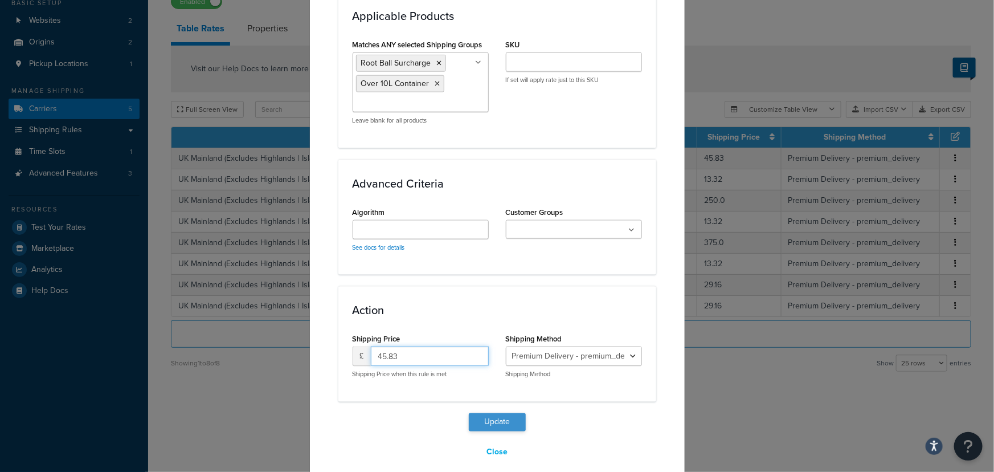
type input "45.83"
click at [491, 413] on button "Update" at bounding box center [497, 422] width 57 height 18
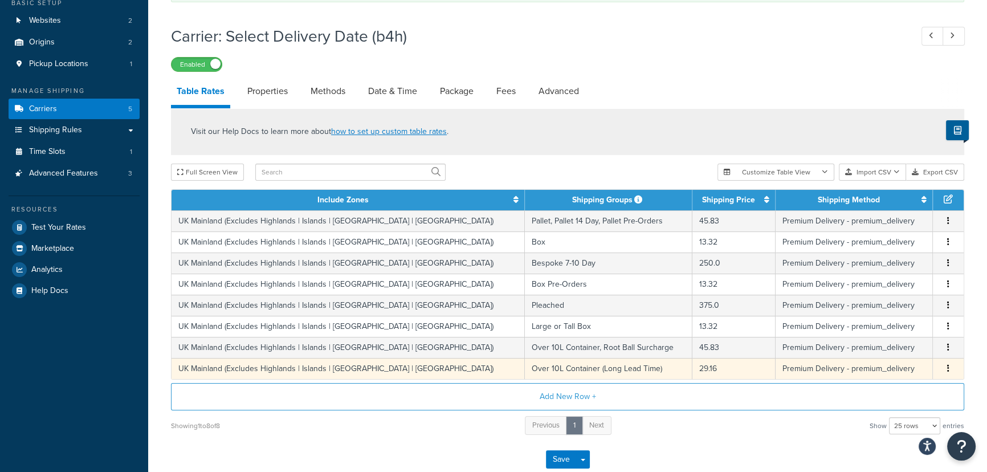
click at [692, 372] on td "29.16" at bounding box center [733, 368] width 83 height 21
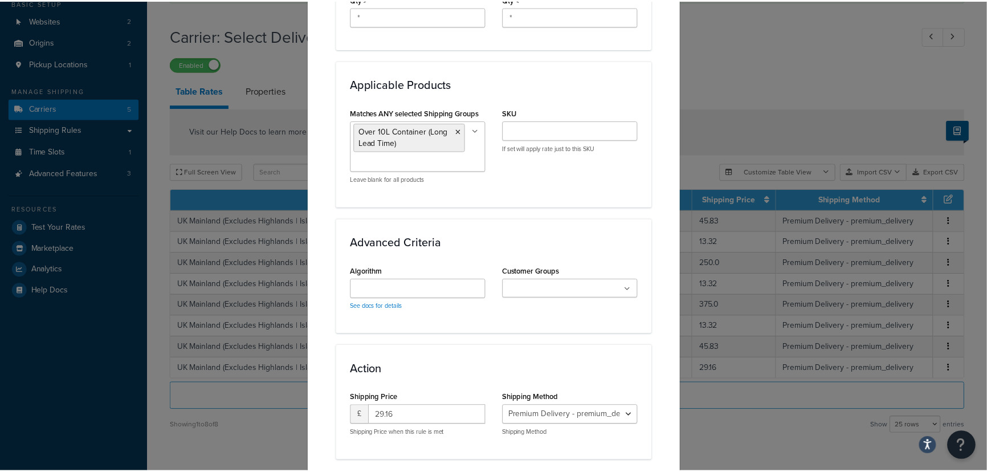
scroll to position [675, 0]
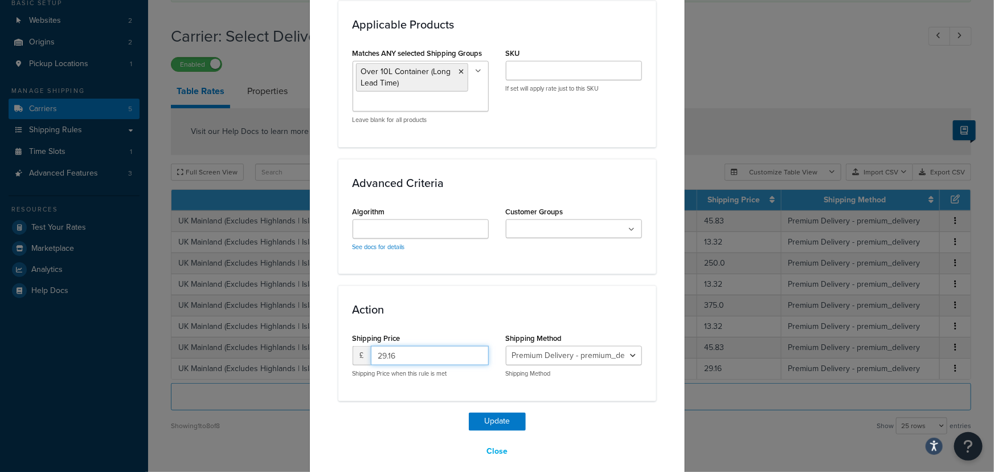
drag, startPoint x: 407, startPoint y: 347, endPoint x: 310, endPoint y: 328, distance: 99.2
type input "45.83"
click at [491, 413] on button "Update" at bounding box center [497, 422] width 57 height 18
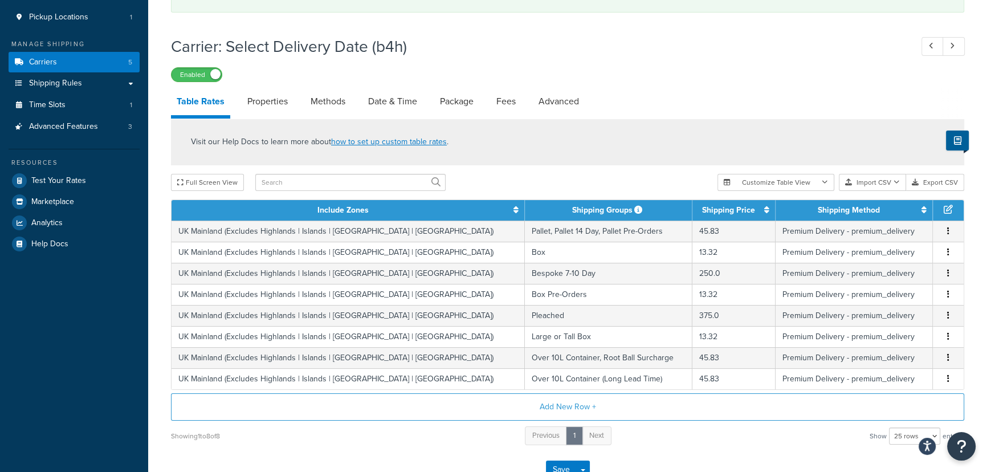
scroll to position [227, 0]
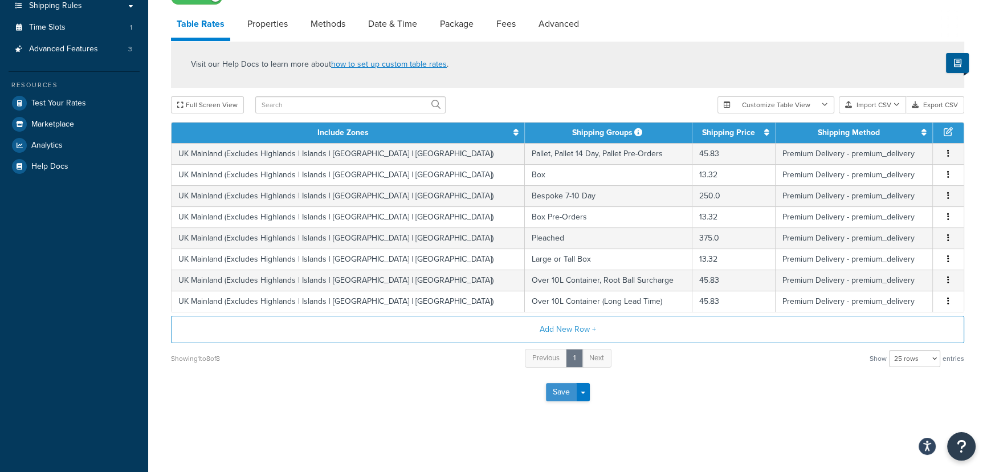
click at [560, 391] on button "Save" at bounding box center [561, 392] width 31 height 18
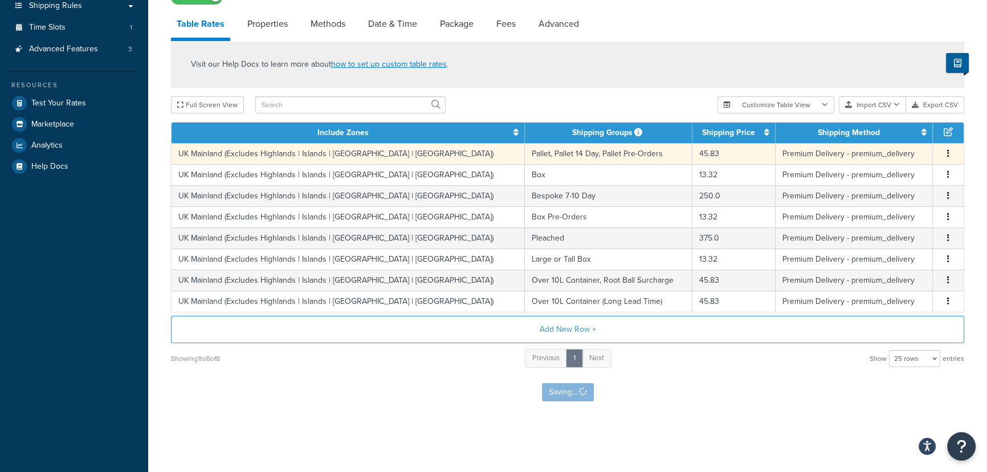
scroll to position [0, 0]
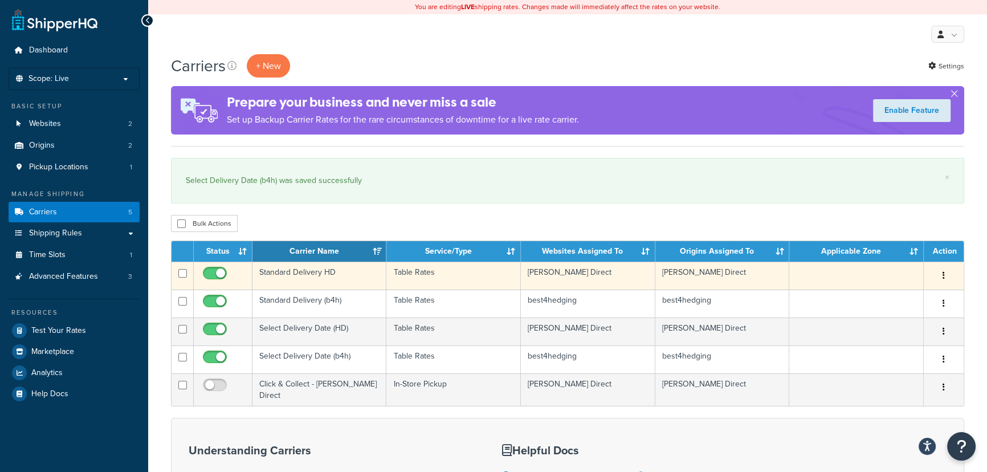
click at [942, 274] on icon "button" at bounding box center [943, 275] width 2 height 8
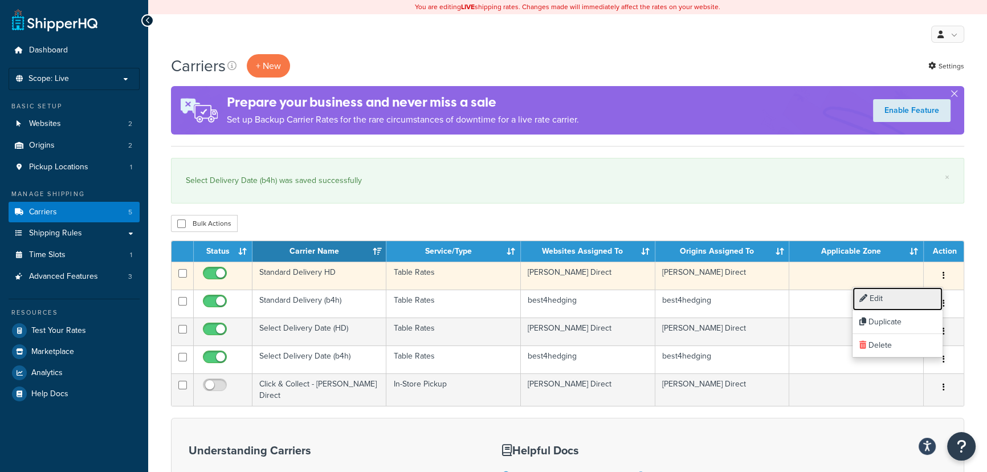
click at [891, 296] on link "Edit" at bounding box center [897, 298] width 90 height 23
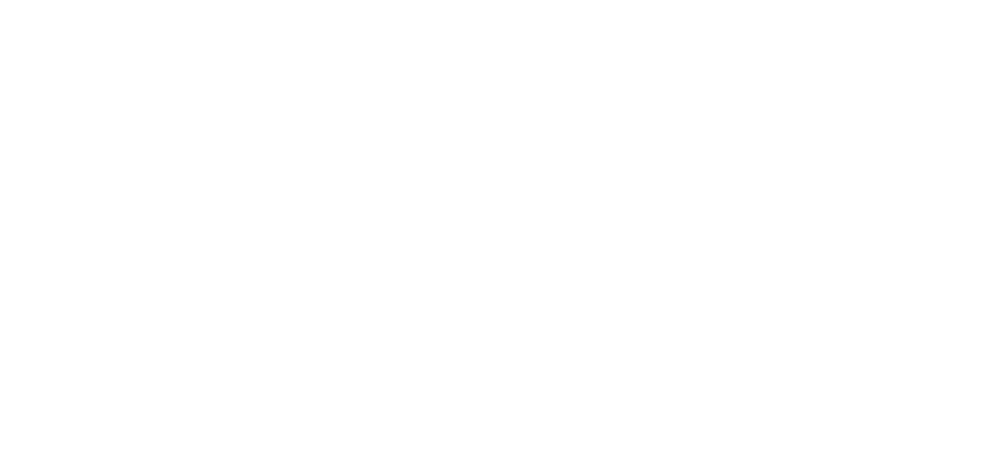
select select "25"
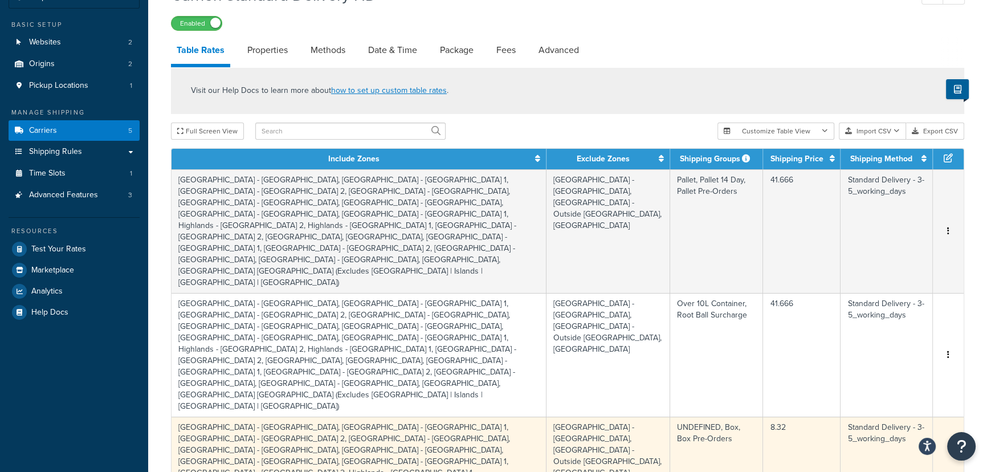
scroll to position [51, 0]
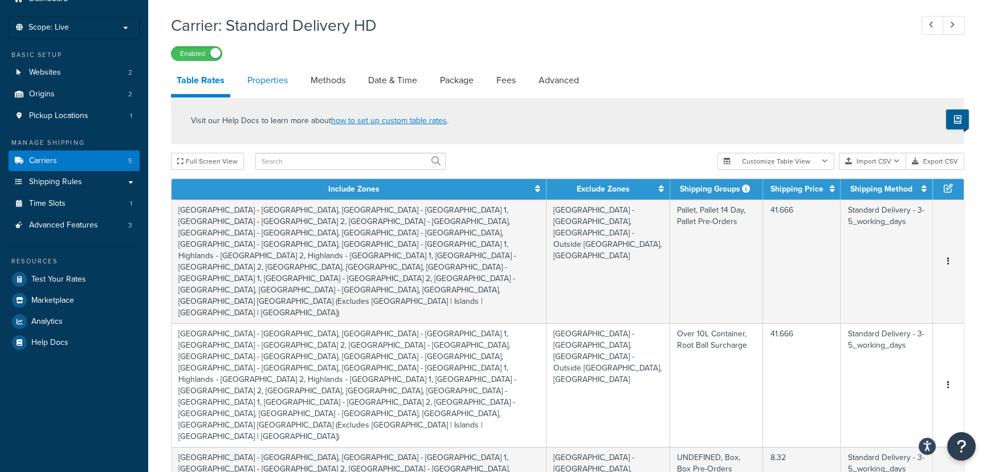
click at [260, 83] on link "Properties" at bounding box center [268, 80] width 52 height 27
select select "HIGHEST"
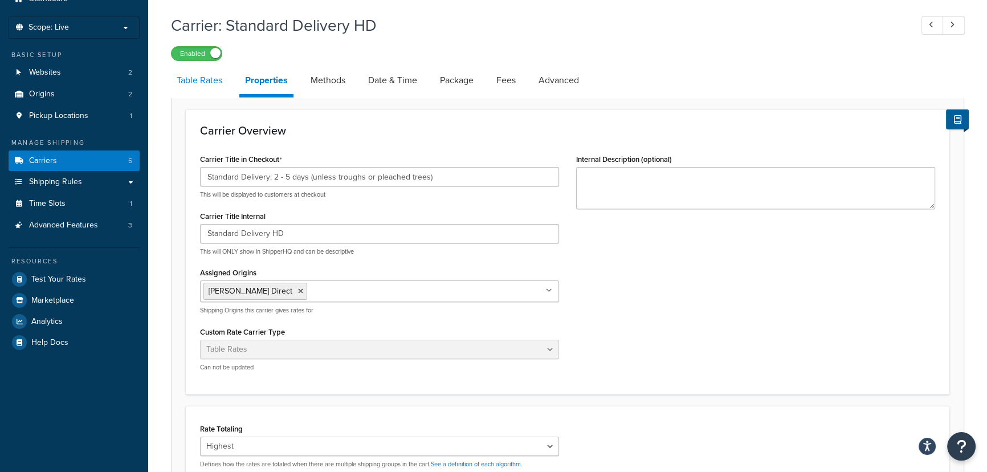
click at [213, 79] on link "Table Rates" at bounding box center [199, 80] width 57 height 27
select select "25"
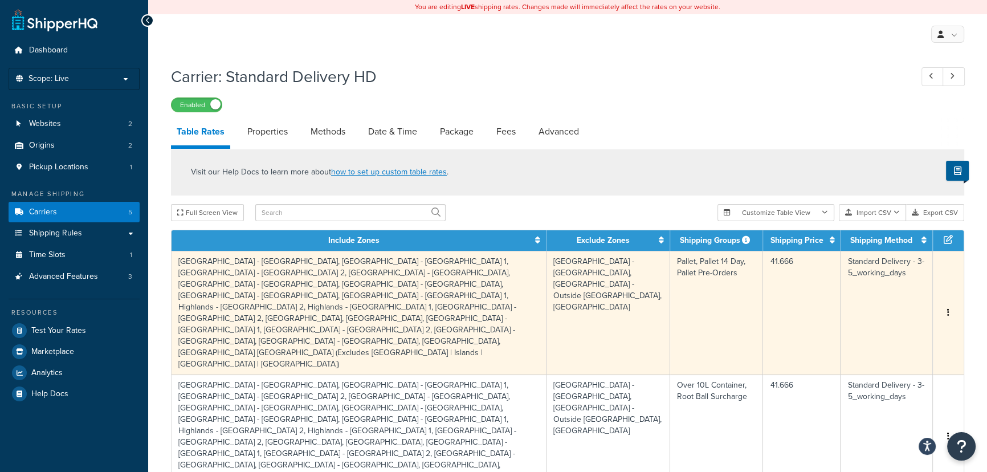
click at [696, 295] on td "Pallet, Pallet 14 Day, Pallet Pre-Orders" at bounding box center [716, 313] width 93 height 124
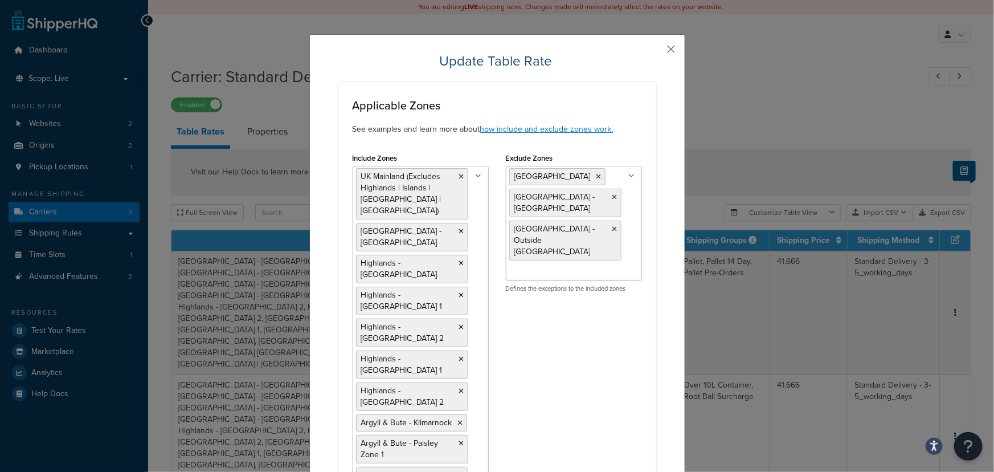
click at [656, 52] on button "button" at bounding box center [655, 53] width 3 height 3
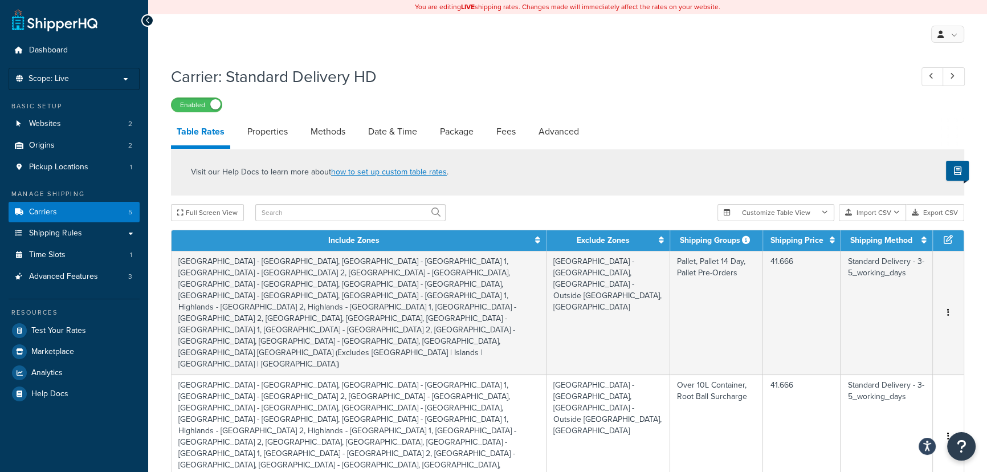
click at [666, 67] on h1 "Carrier: Standard Delivery HD" at bounding box center [535, 77] width 729 height 22
click at [614, 36] on div "My Profile Billing Global Settings Contact Us Logout" at bounding box center [567, 34] width 839 height 40
click at [64, 210] on link "Carriers 5" at bounding box center [74, 212] width 131 height 21
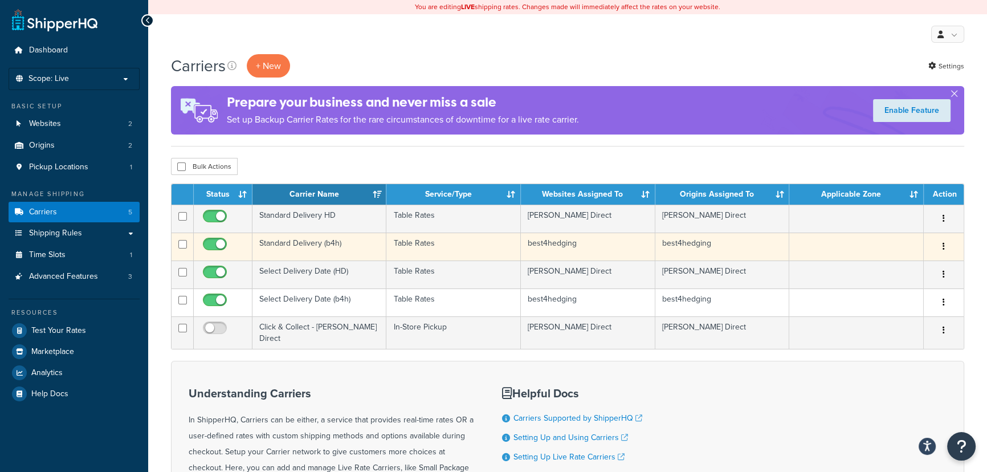
click at [942, 244] on icon "button" at bounding box center [943, 246] width 2 height 8
click at [867, 268] on link "Edit" at bounding box center [897, 269] width 90 height 23
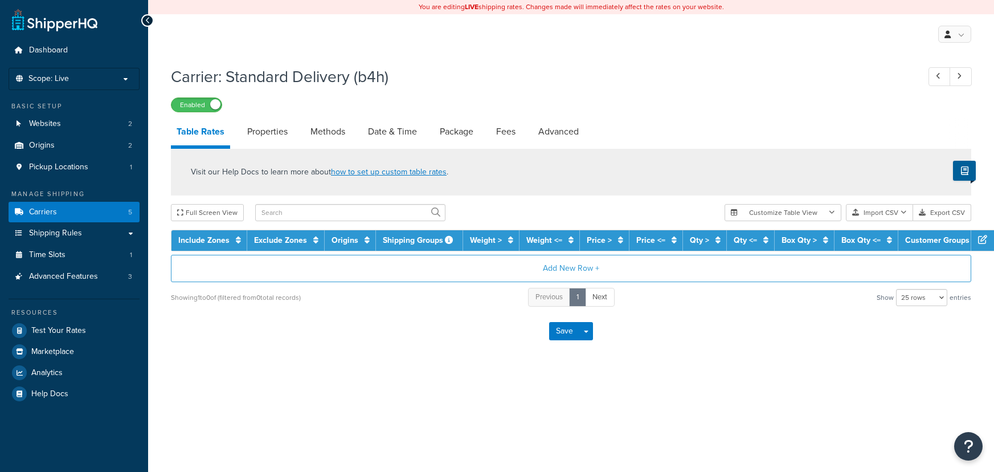
select select "25"
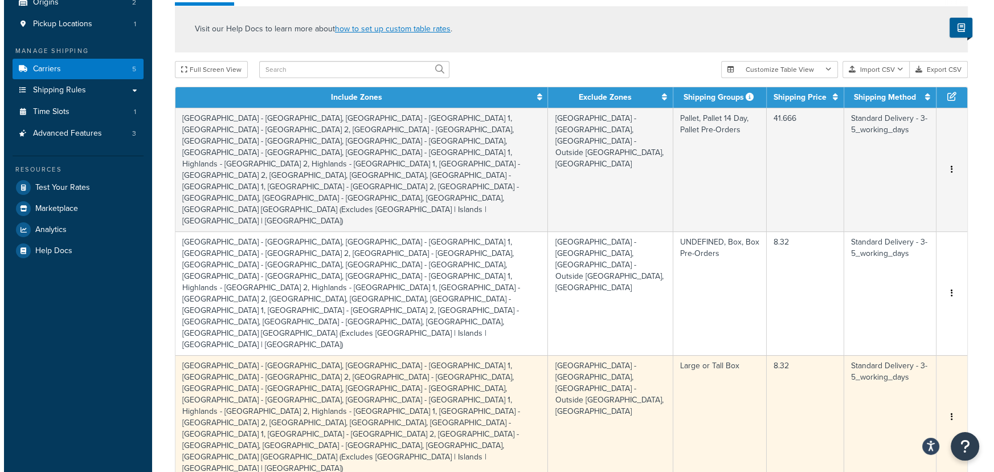
scroll to position [51, 0]
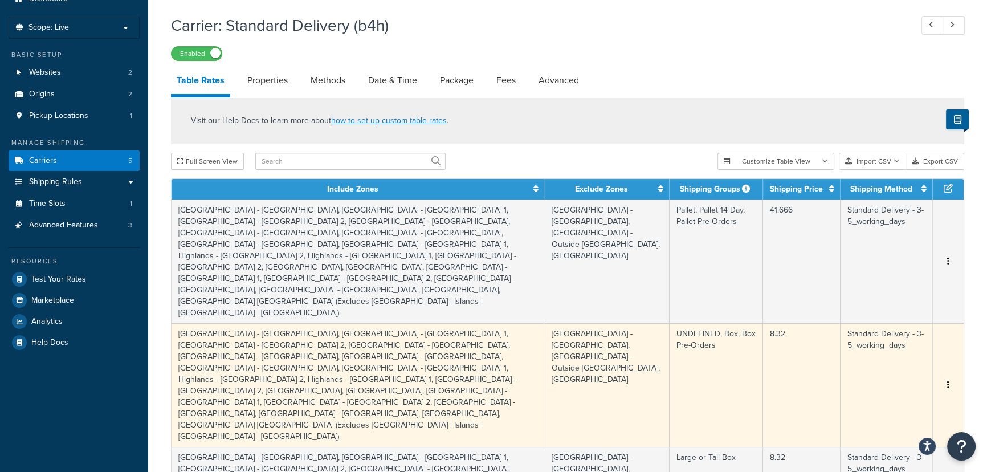
click at [781, 323] on td "8.32" at bounding box center [801, 385] width 77 height 124
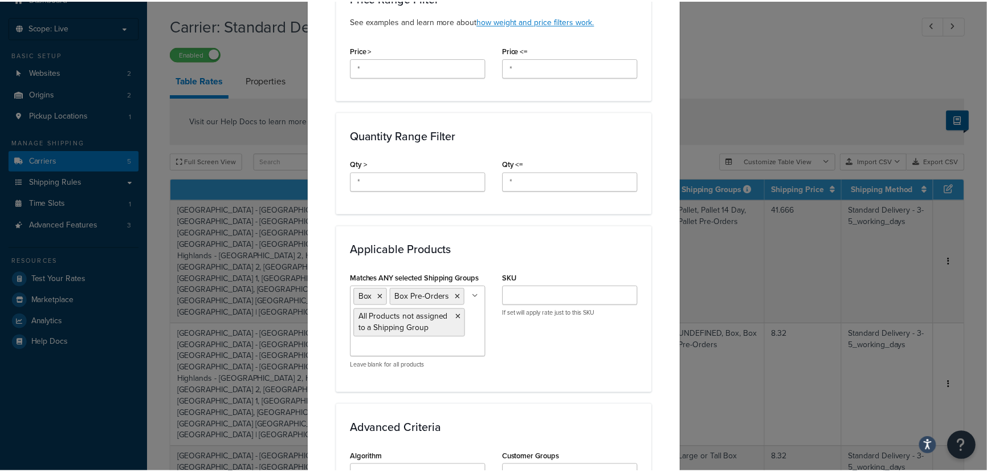
scroll to position [1088, 0]
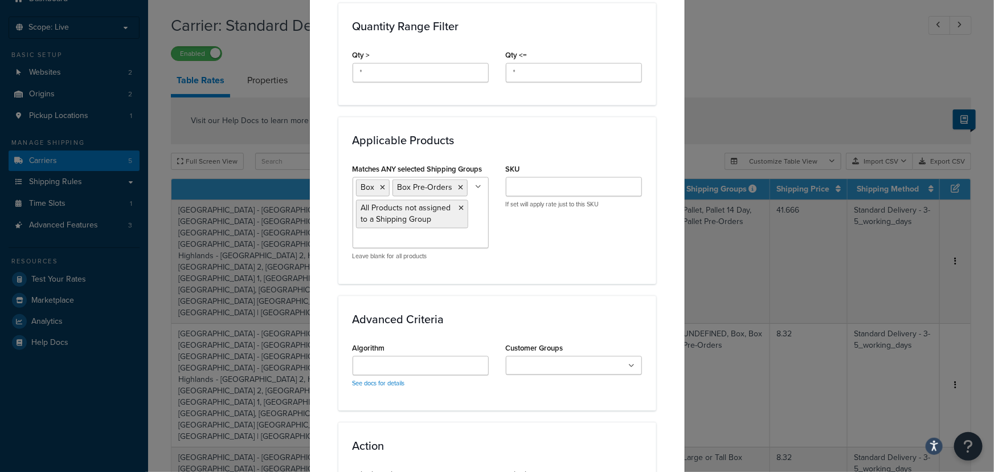
type input "8.325"
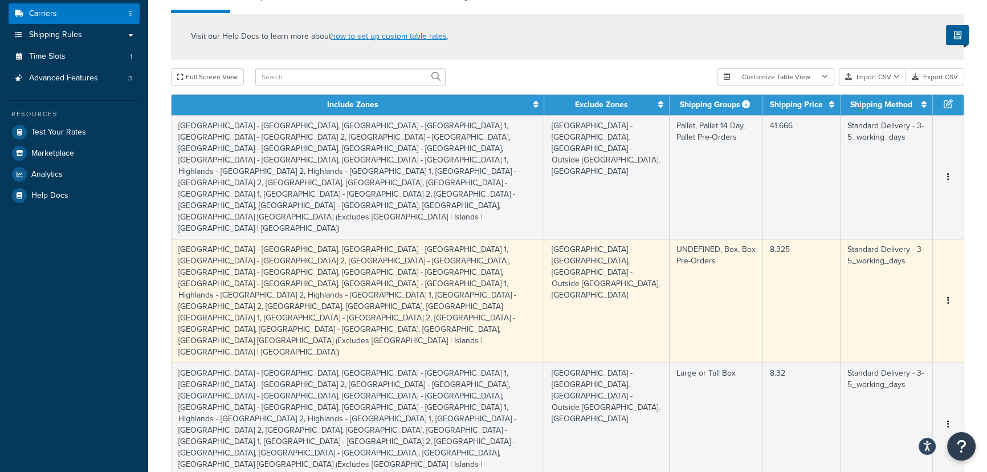
scroll to position [311, 0]
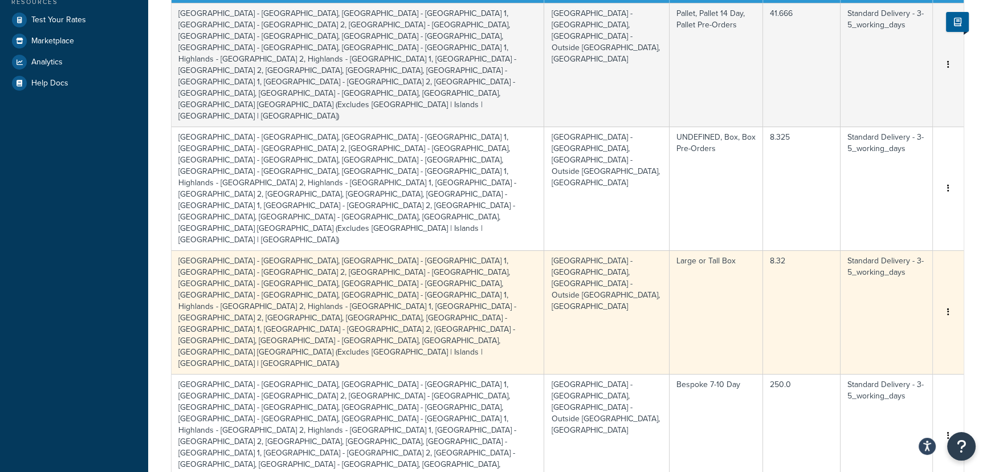
click at [780, 250] on td "8.32" at bounding box center [801, 312] width 77 height 124
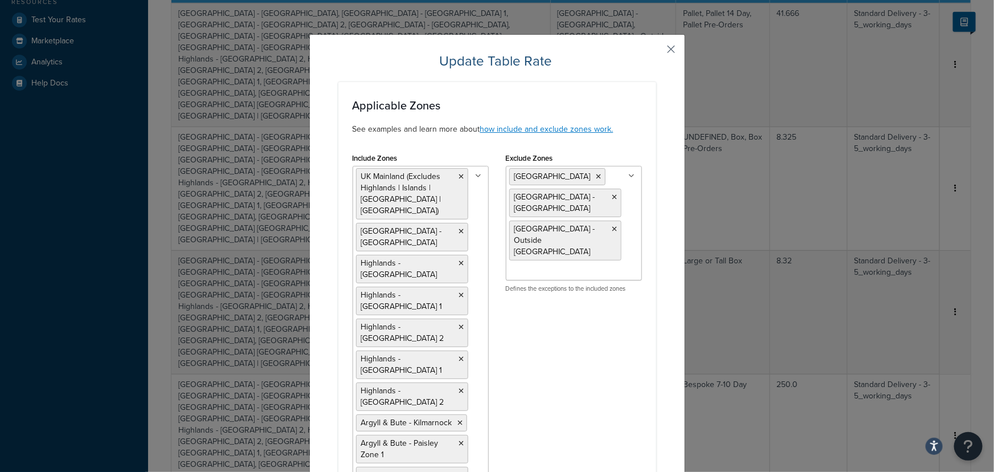
click at [656, 52] on button "button" at bounding box center [655, 53] width 3 height 3
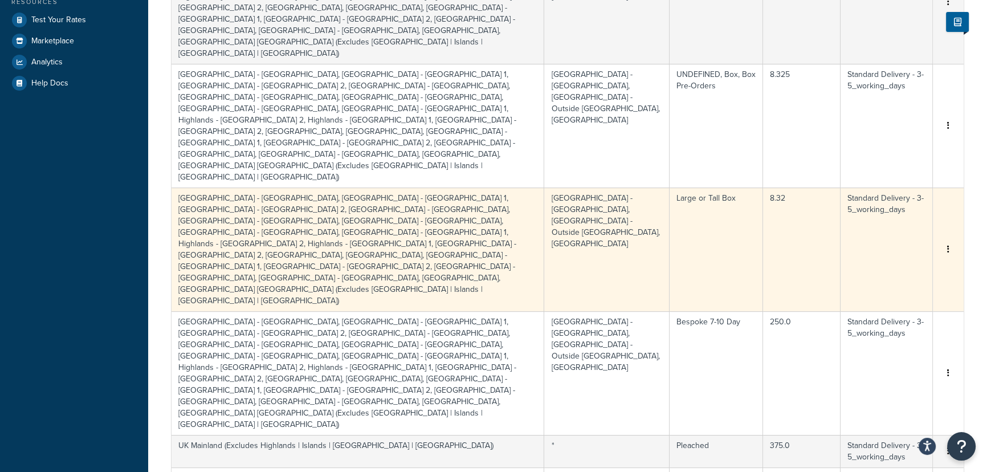
click at [785, 187] on td "8.32" at bounding box center [801, 249] width 77 height 124
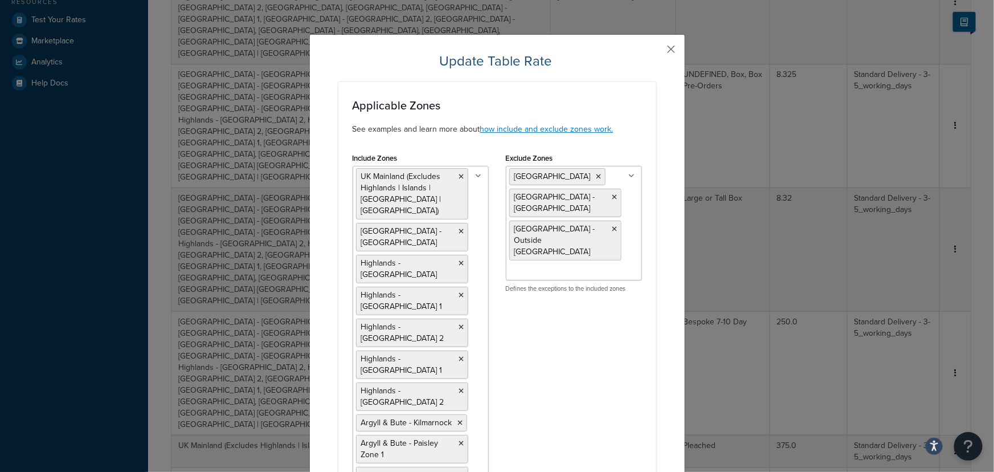
click at [656, 52] on button "button" at bounding box center [655, 53] width 3 height 3
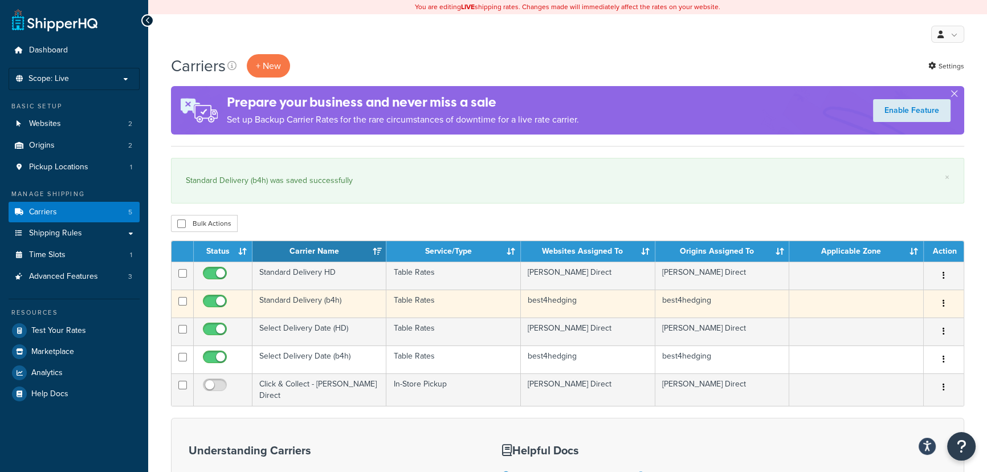
click at [945, 302] on button "button" at bounding box center [944, 304] width 16 height 18
click at [895, 323] on link "Edit" at bounding box center [897, 326] width 90 height 23
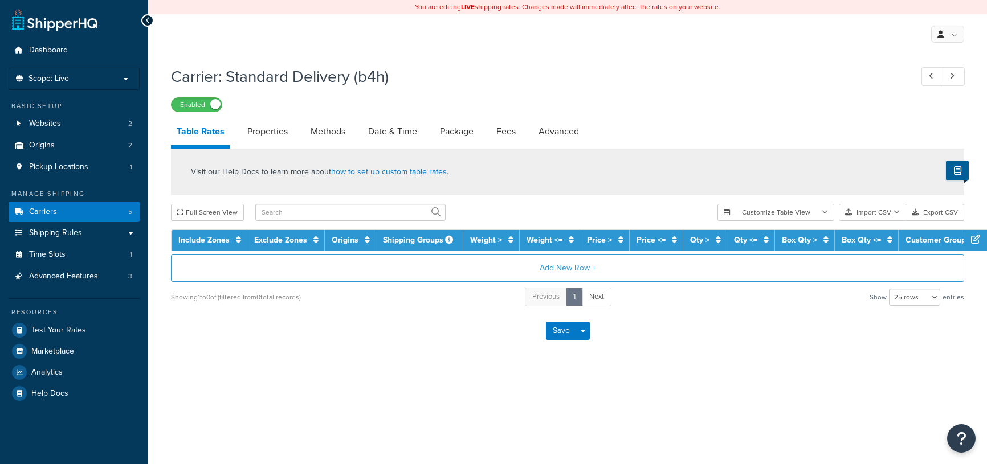
select select "25"
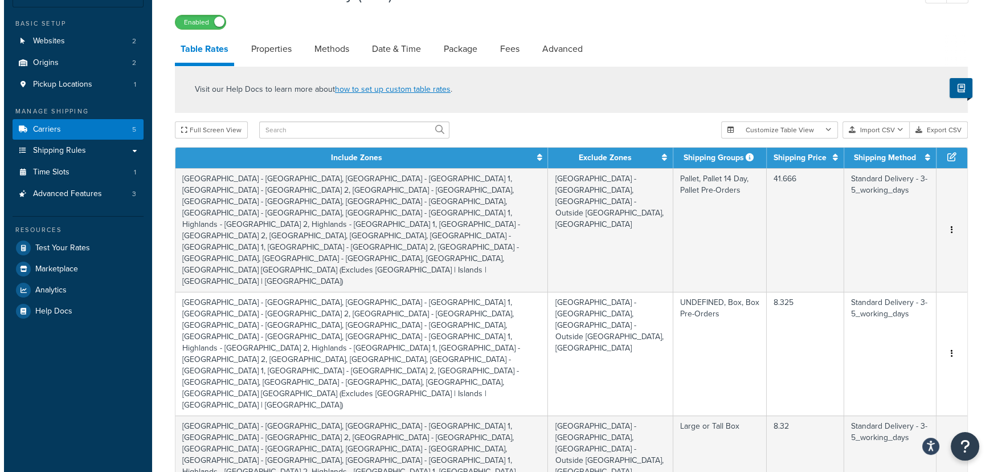
scroll to position [259, 0]
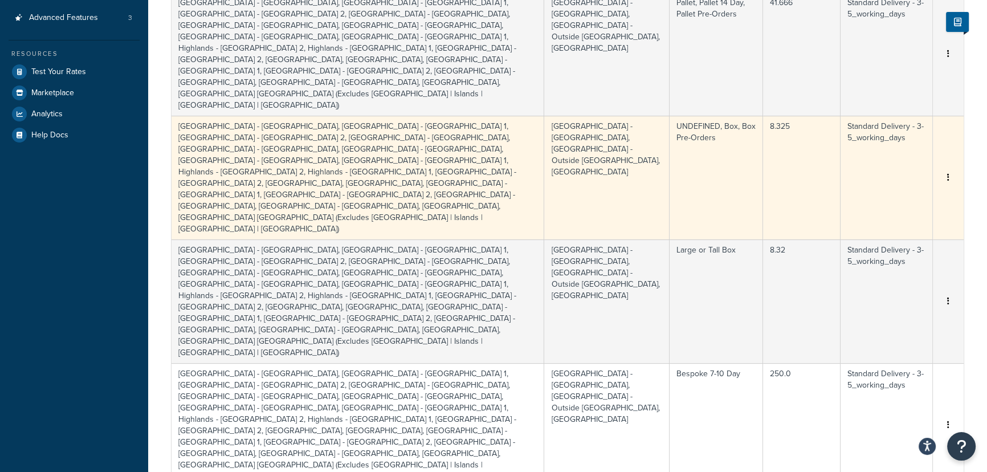
click at [783, 116] on td "8.325" at bounding box center [801, 178] width 77 height 124
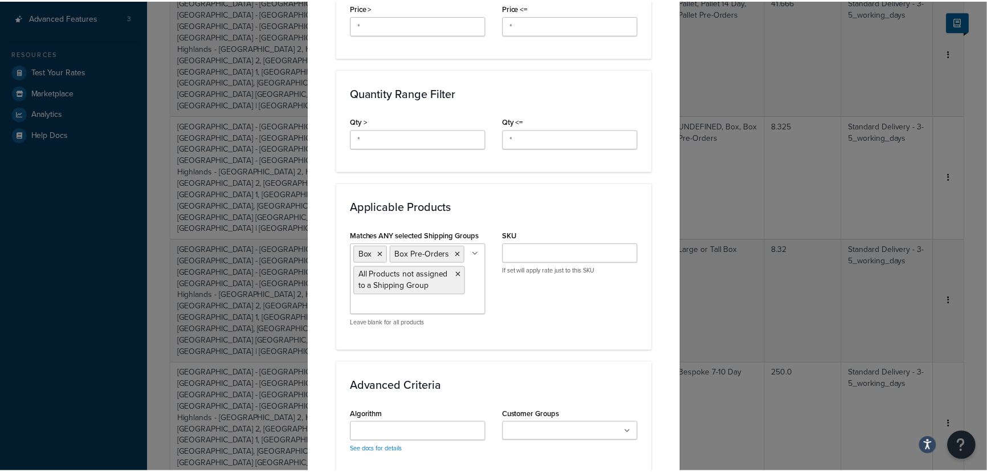
scroll to position [1123, 0]
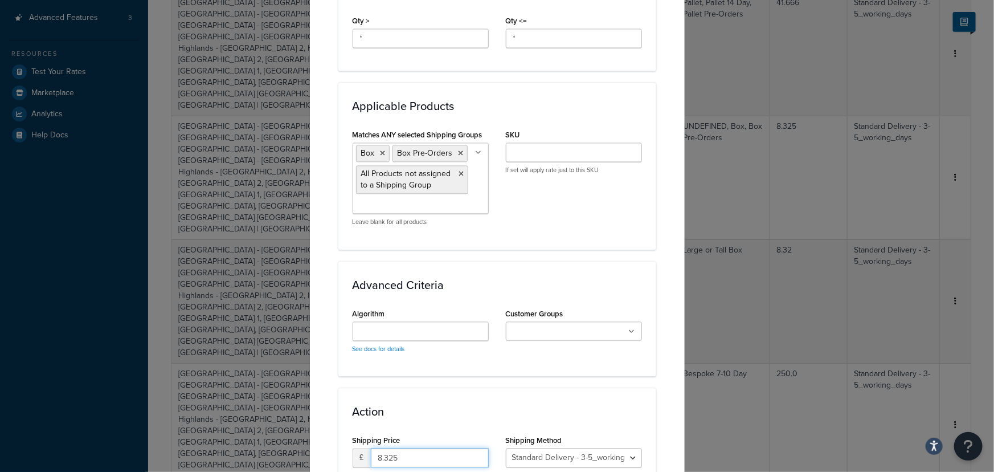
click at [400, 448] on input "8.325" at bounding box center [430, 457] width 118 height 19
type input "8.324"
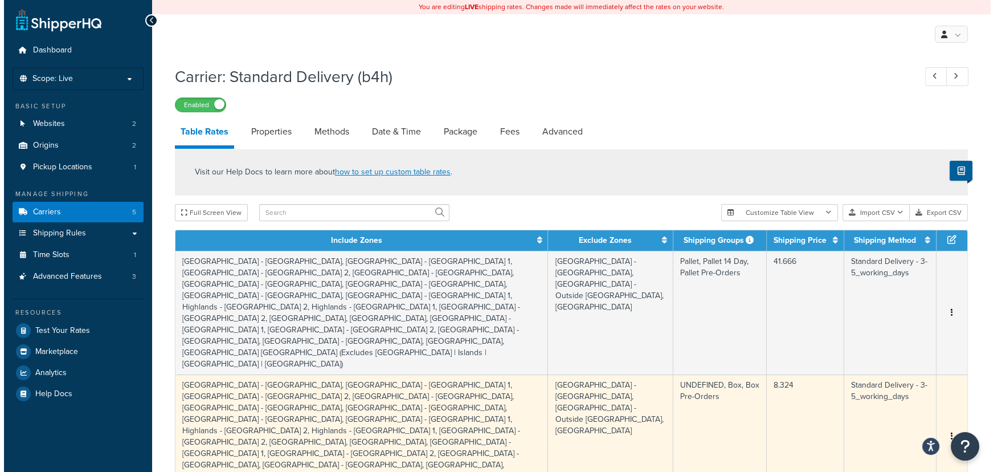
scroll to position [103, 0]
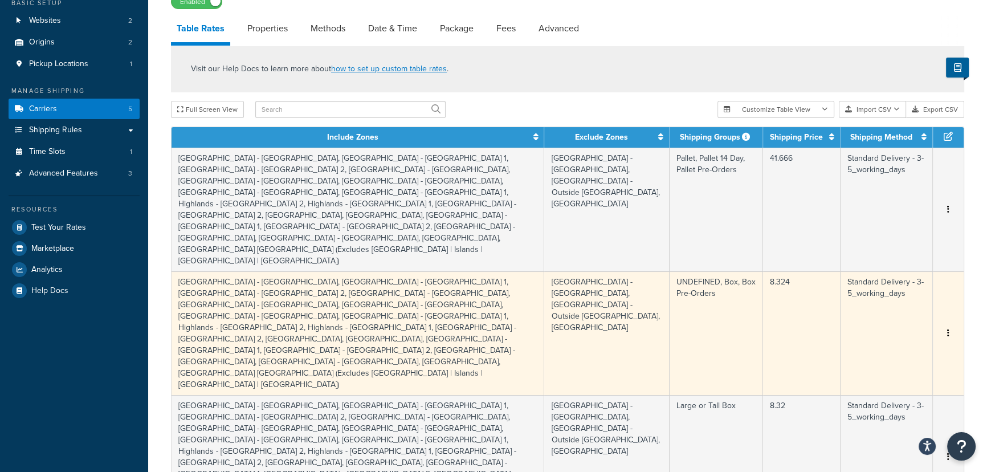
click at [782, 271] on td "8.324" at bounding box center [801, 333] width 77 height 124
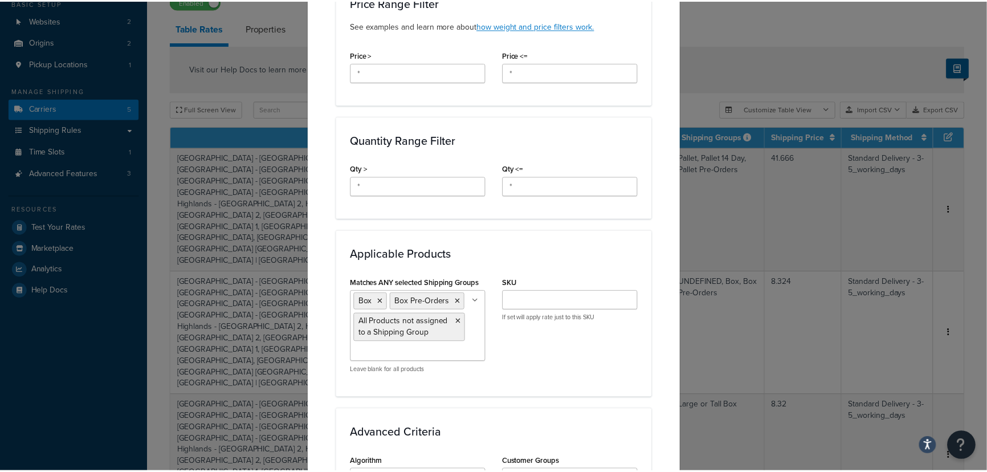
scroll to position [1123, 0]
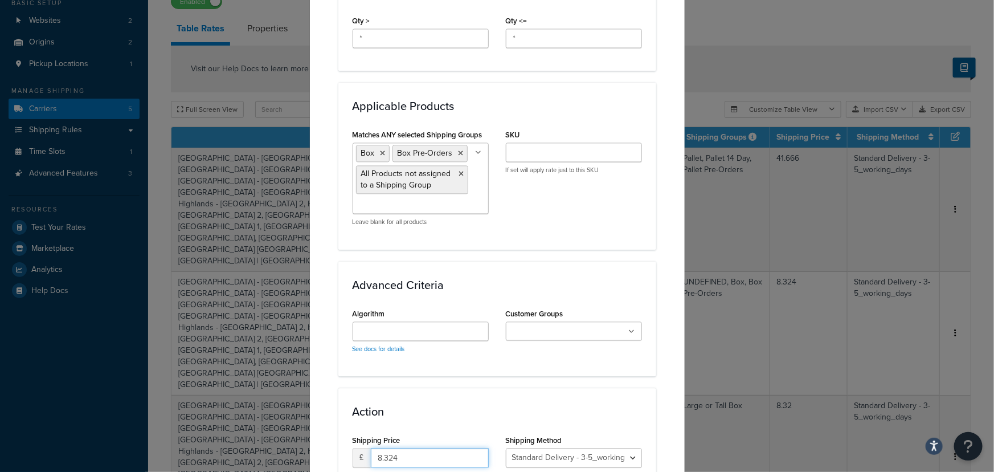
click at [399, 448] on input "8.324" at bounding box center [430, 457] width 118 height 19
type input "8.3249"
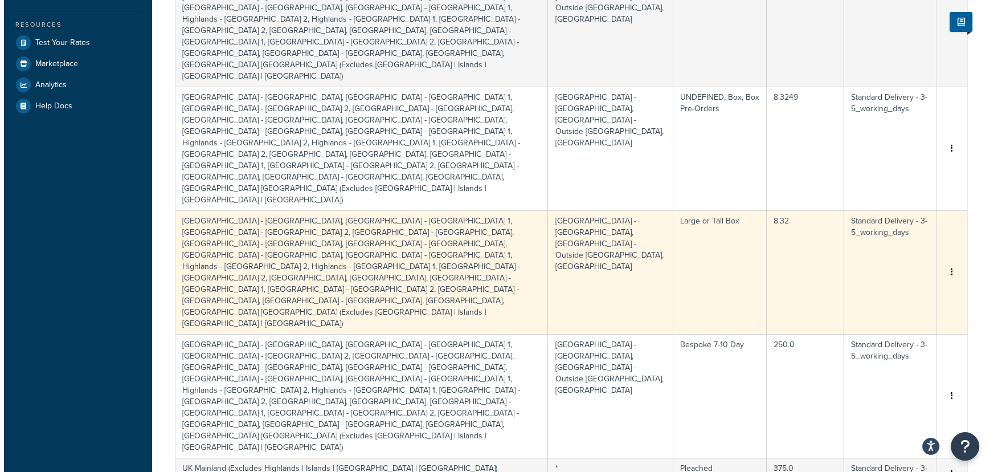
scroll to position [164, 0]
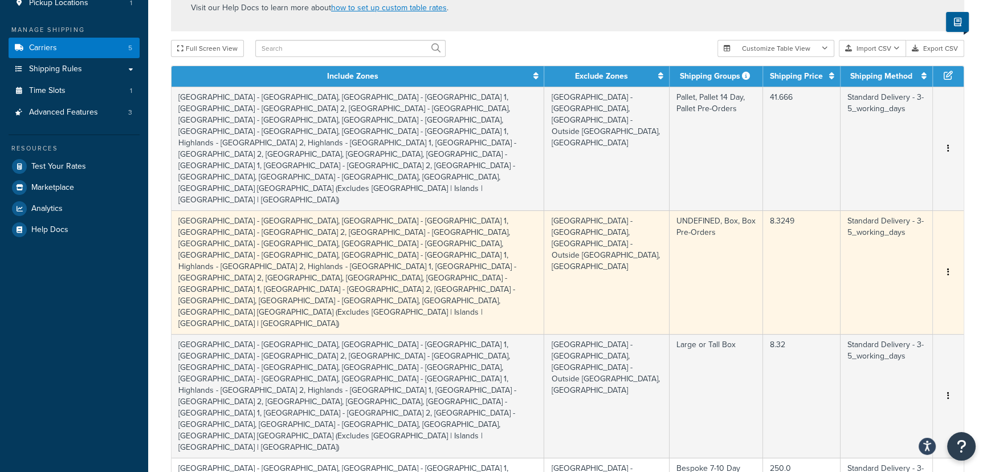
click at [795, 210] on td "8.3249" at bounding box center [801, 272] width 77 height 124
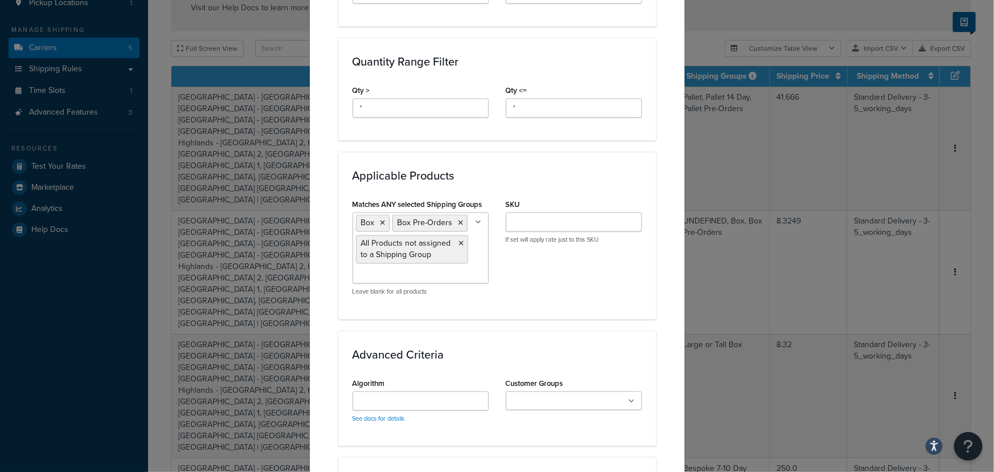
scroll to position [1123, 0]
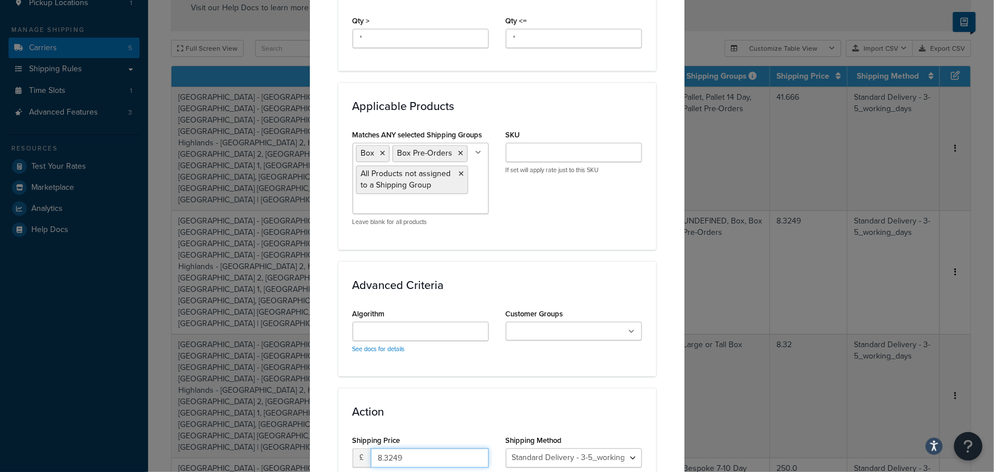
drag, startPoint x: 401, startPoint y: 341, endPoint x: 407, endPoint y: 337, distance: 7.8
click at [402, 448] on input "8.3249" at bounding box center [430, 457] width 118 height 19
type input "8.32499"
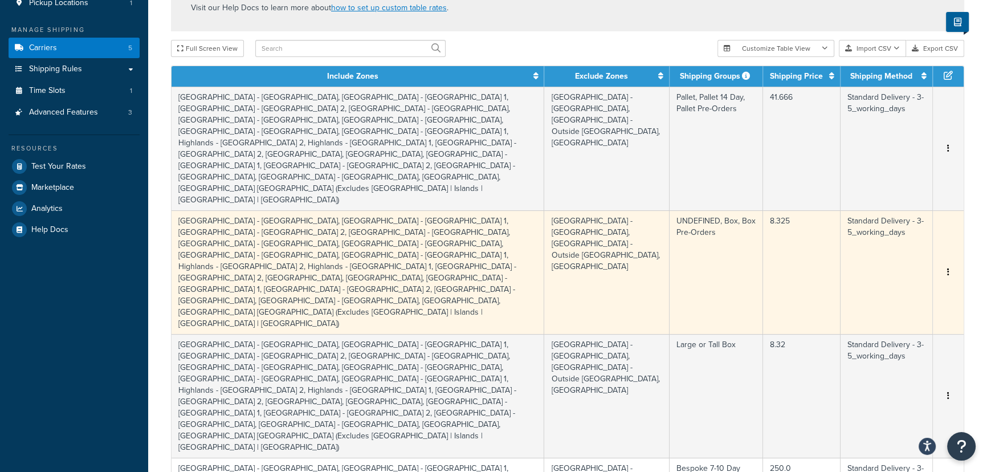
click at [792, 210] on td "8.325" at bounding box center [801, 272] width 77 height 124
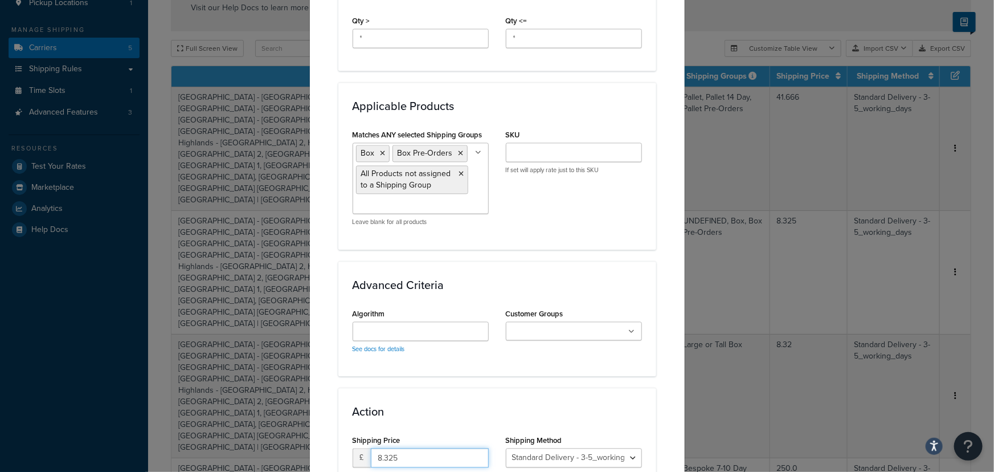
click at [398, 448] on input "8.325" at bounding box center [430, 457] width 118 height 19
type input "8.32"
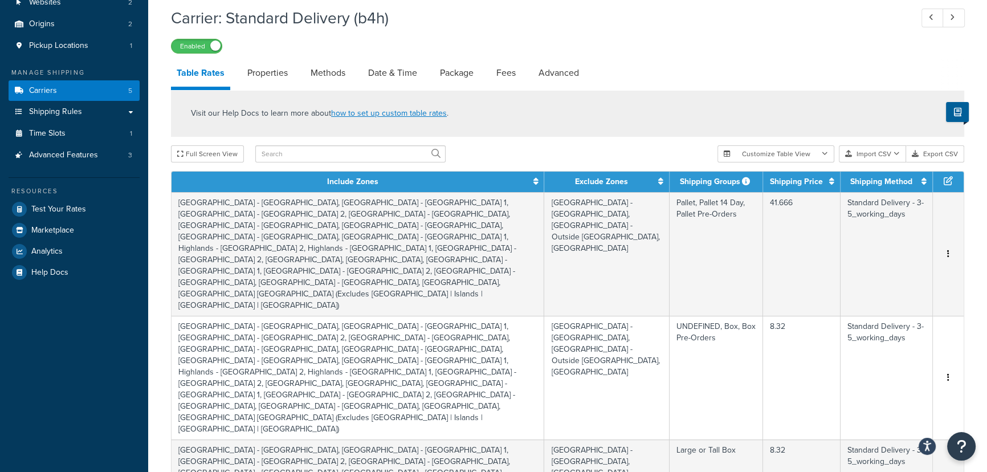
scroll to position [414, 0]
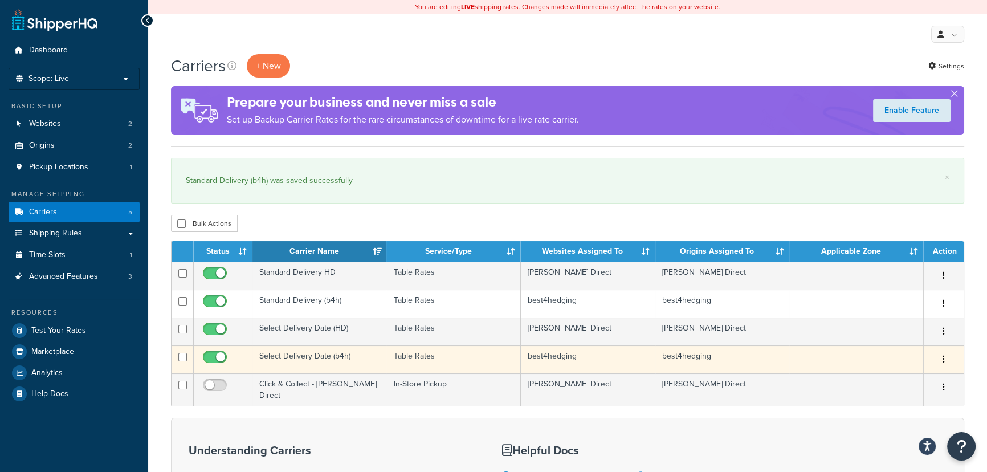
click at [940, 356] on button "button" at bounding box center [944, 359] width 16 height 18
click at [890, 383] on link "Edit" at bounding box center [897, 381] width 90 height 23
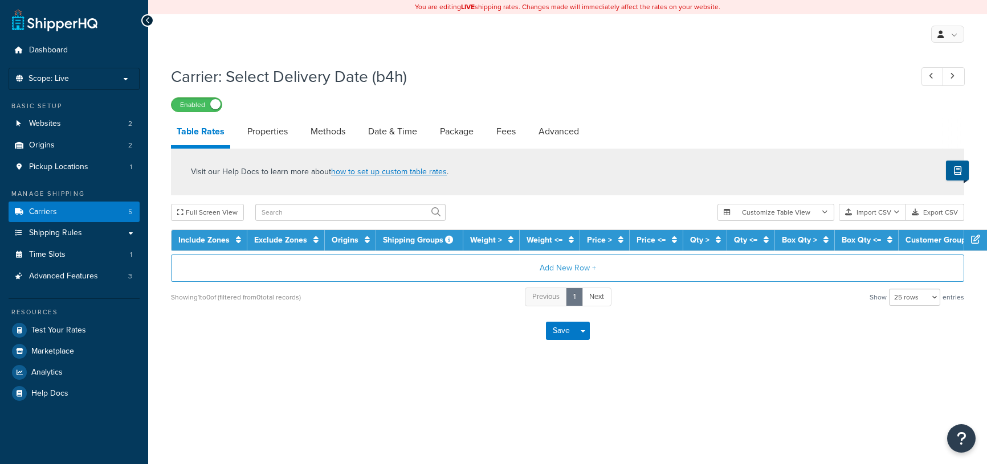
select select "25"
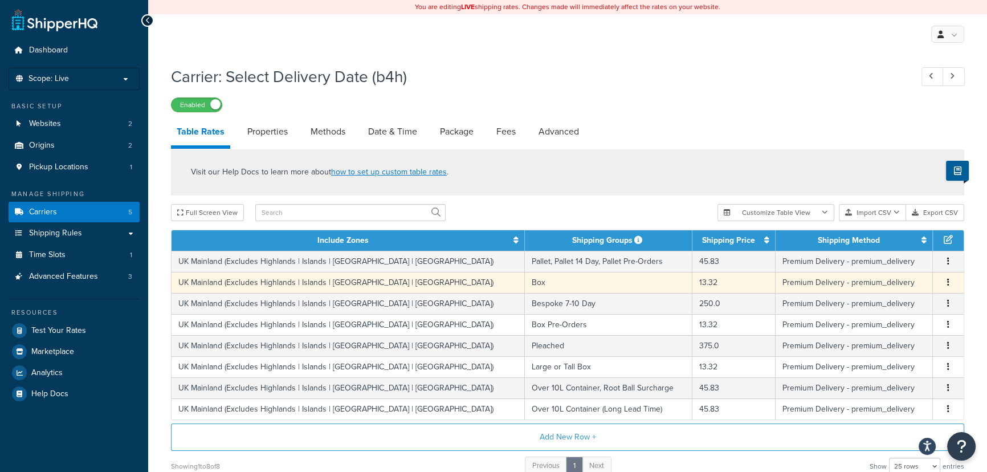
click at [692, 281] on td "13.32" at bounding box center [733, 282] width 83 height 21
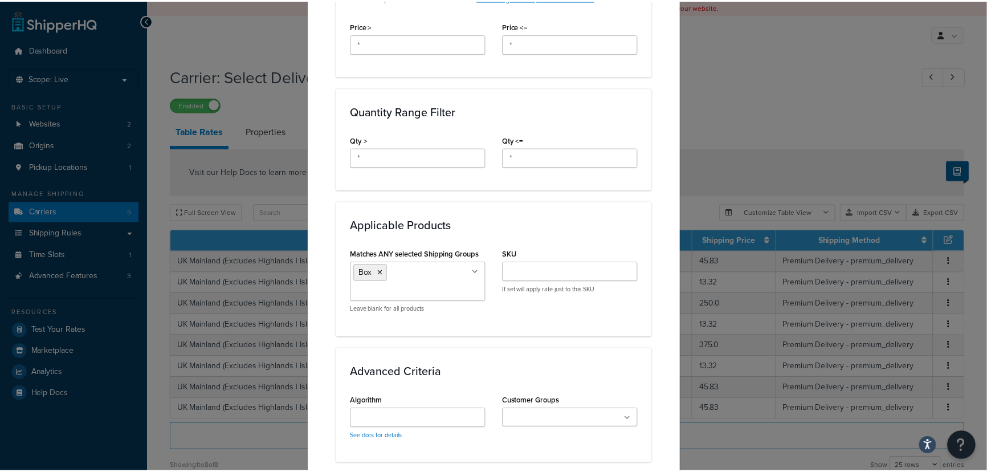
scroll to position [664, 0]
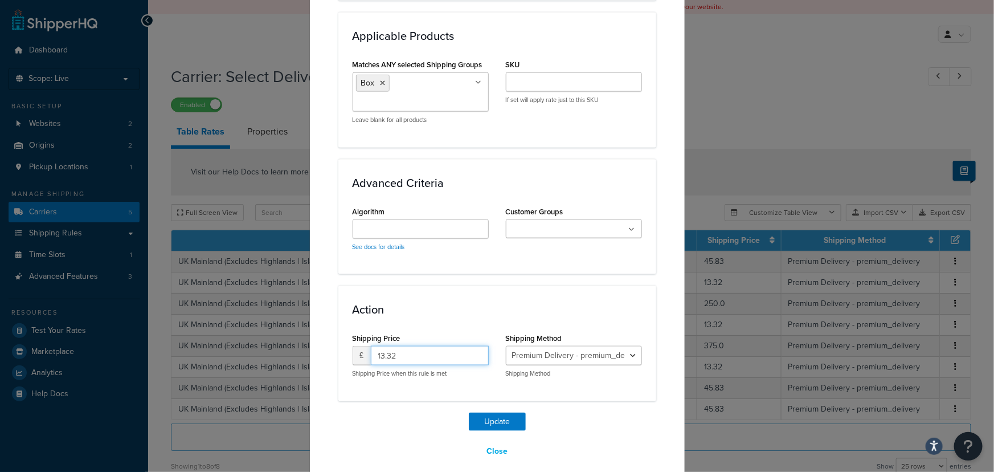
drag, startPoint x: 396, startPoint y: 342, endPoint x: 368, endPoint y: 341, distance: 28.5
click at [371, 346] on input "13.32" at bounding box center [430, 355] width 118 height 19
type input "12.483"
click at [496, 413] on button "Update" at bounding box center [497, 422] width 57 height 18
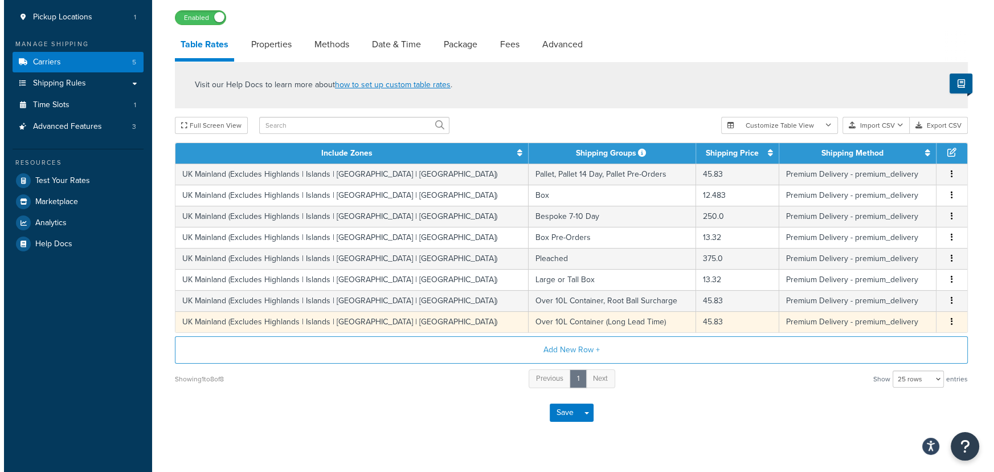
scroll to position [155, 0]
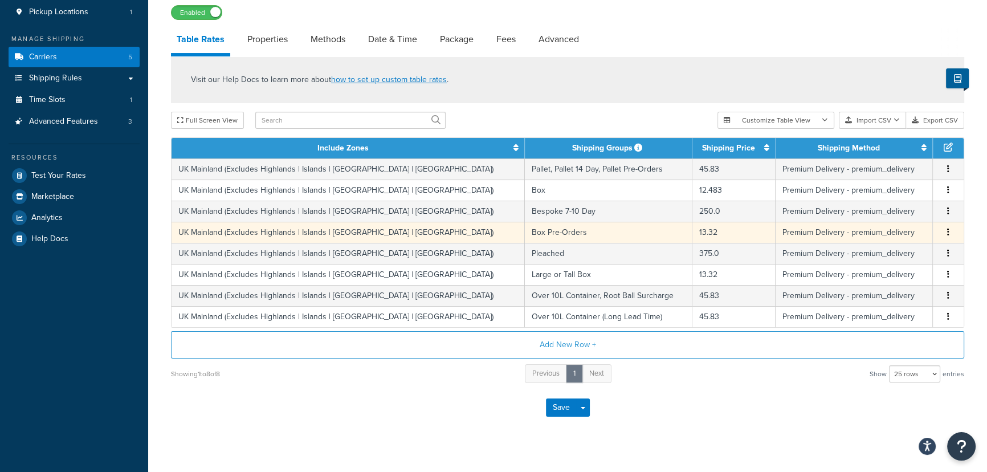
click at [692, 232] on td "13.32" at bounding box center [733, 232] width 83 height 21
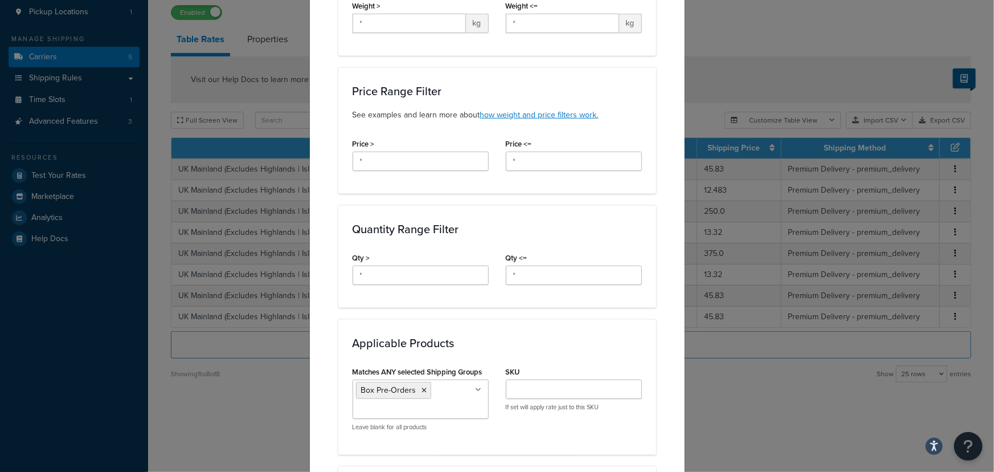
scroll to position [570, 0]
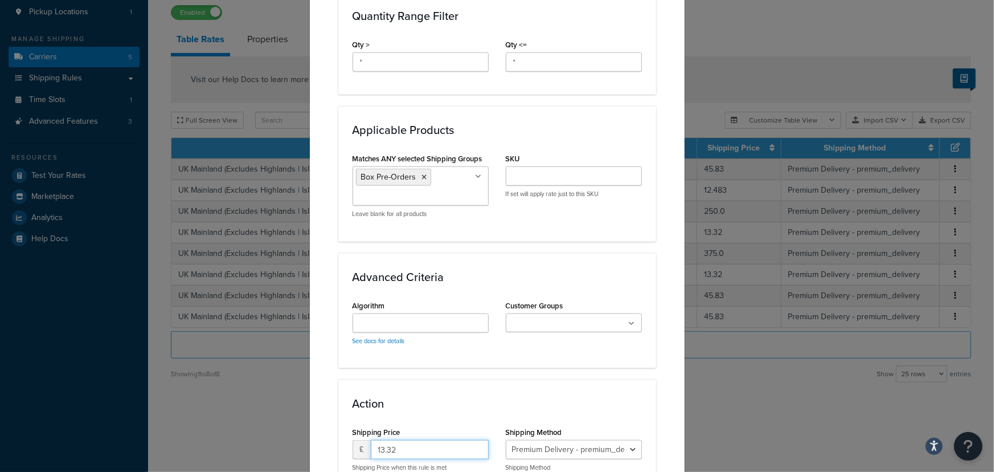
drag, startPoint x: 409, startPoint y: 435, endPoint x: 367, endPoint y: 432, distance: 41.7
click at [371, 440] on input "13.32" at bounding box center [430, 449] width 118 height 19
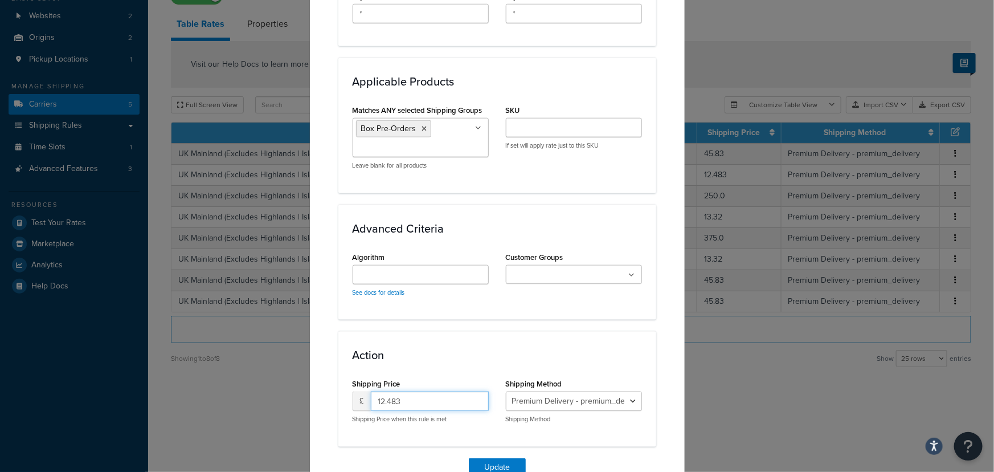
scroll to position [664, 0]
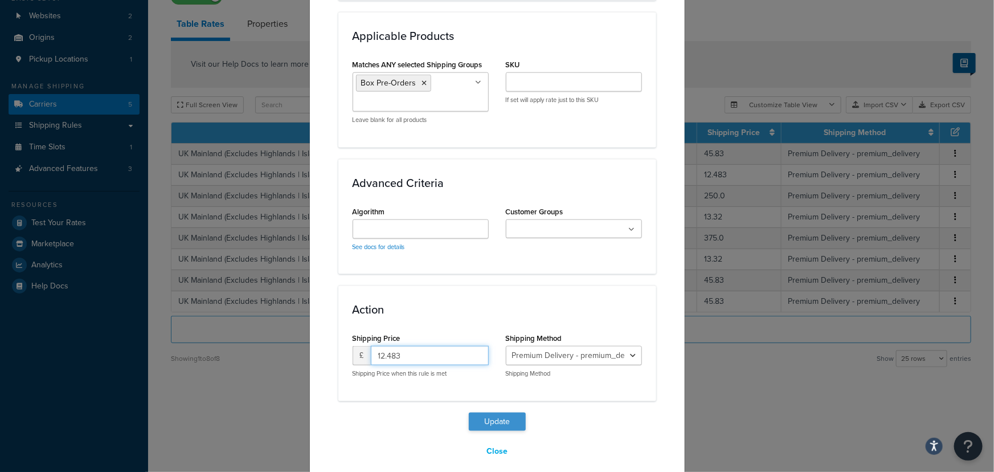
type input "12.483"
click at [489, 413] on button "Update" at bounding box center [497, 422] width 57 height 18
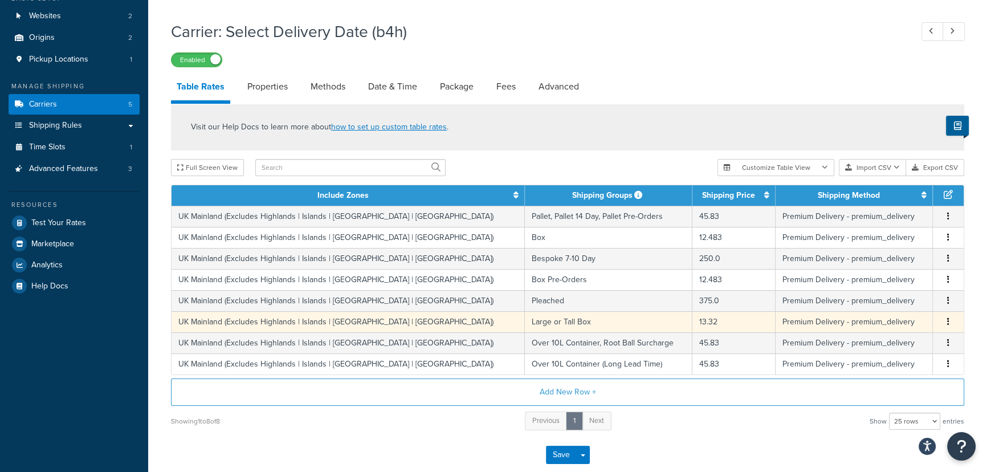
click at [692, 319] on td "13.32" at bounding box center [733, 321] width 83 height 21
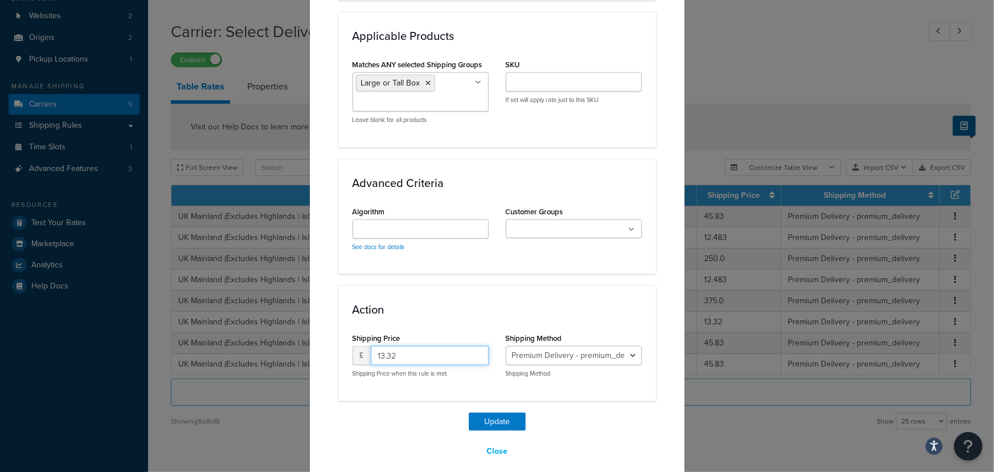
drag, startPoint x: 395, startPoint y: 341, endPoint x: 364, endPoint y: 339, distance: 32.0
click at [362, 346] on div "£ 13.32" at bounding box center [421, 355] width 136 height 19
type input "12.483"
click at [489, 413] on button "Update" at bounding box center [497, 422] width 57 height 18
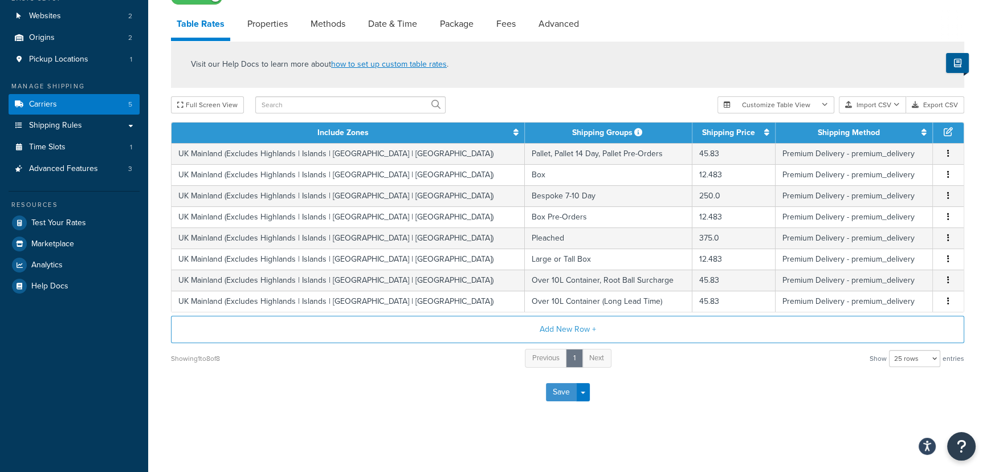
click at [558, 391] on button "Save" at bounding box center [561, 392] width 31 height 18
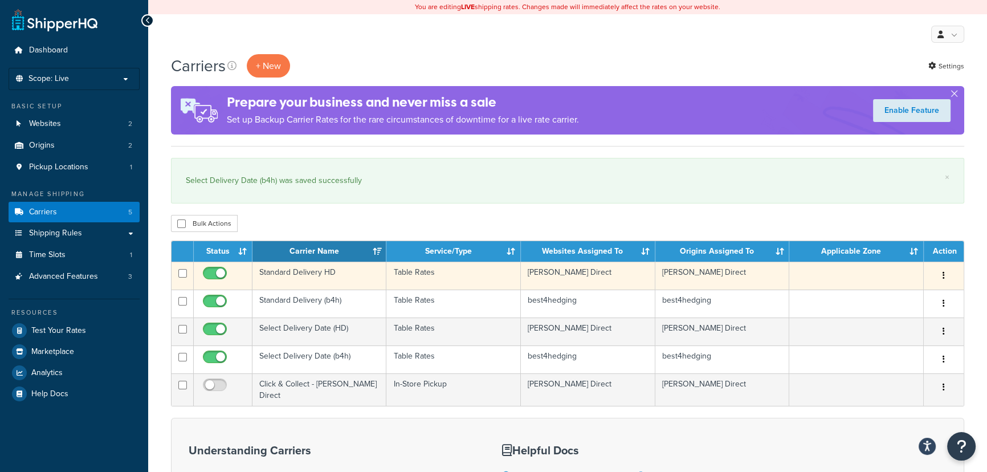
click at [944, 273] on button "button" at bounding box center [944, 276] width 16 height 18
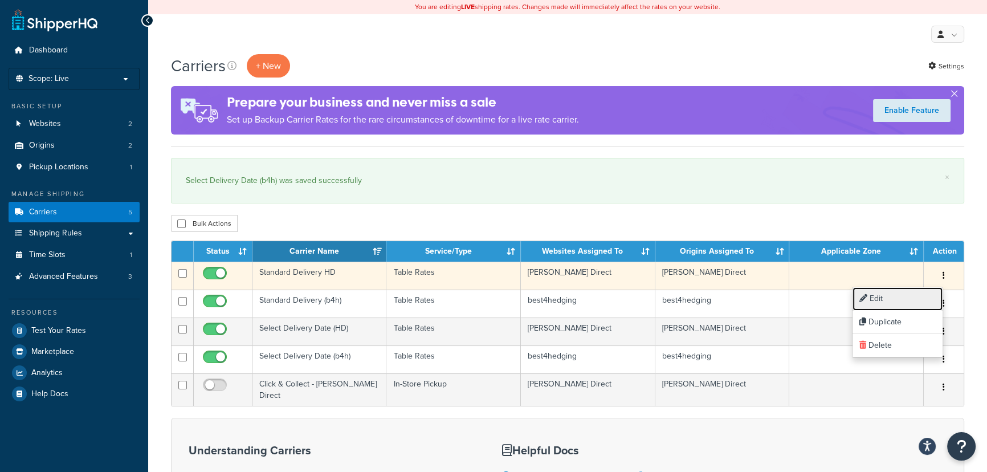
click at [872, 295] on link "Edit" at bounding box center [897, 298] width 90 height 23
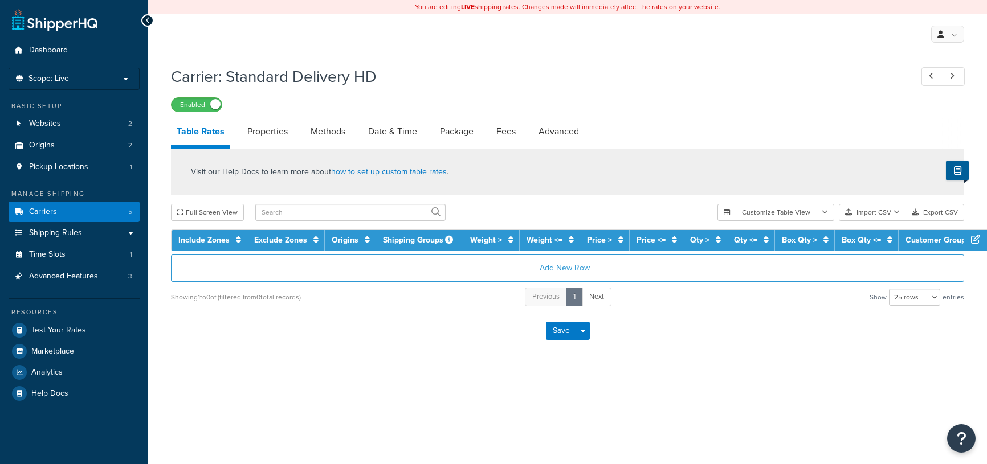
select select "25"
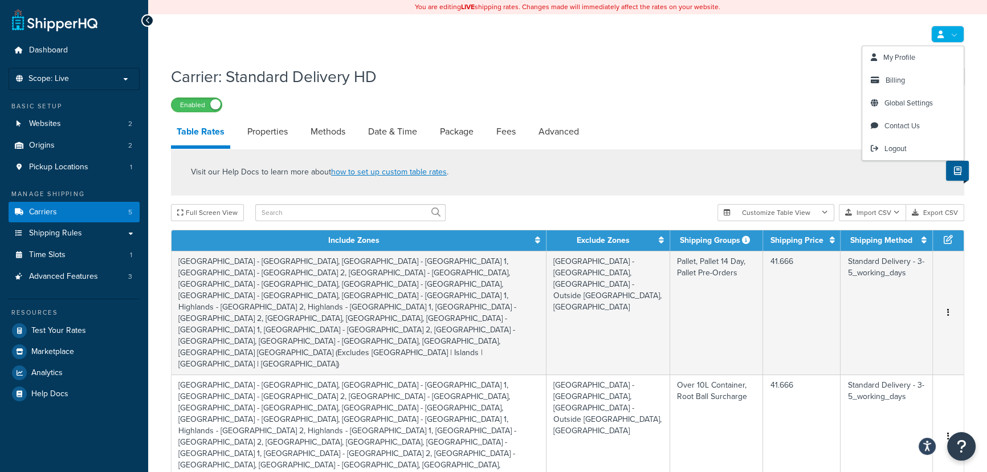
click at [663, 91] on div "Carrier: Standard Delivery HD Enabled" at bounding box center [567, 86] width 793 height 52
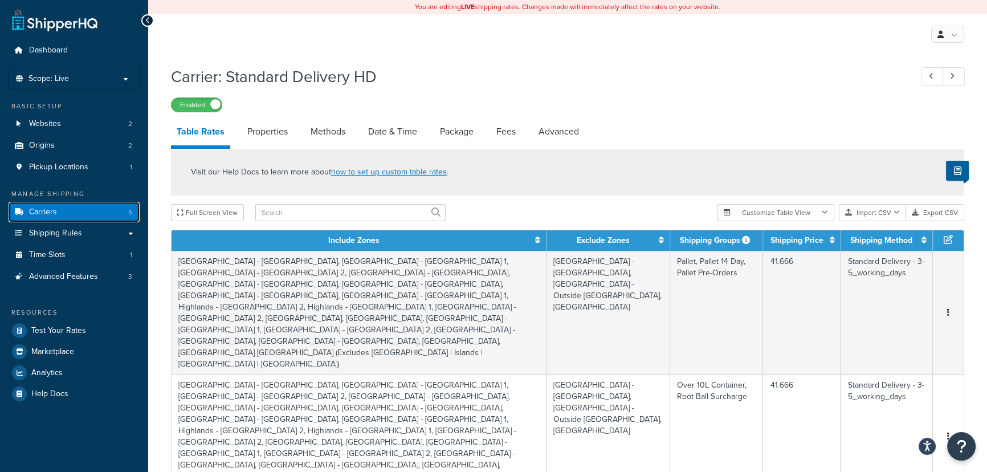
click at [59, 214] on link "Carriers 5" at bounding box center [74, 212] width 131 height 21
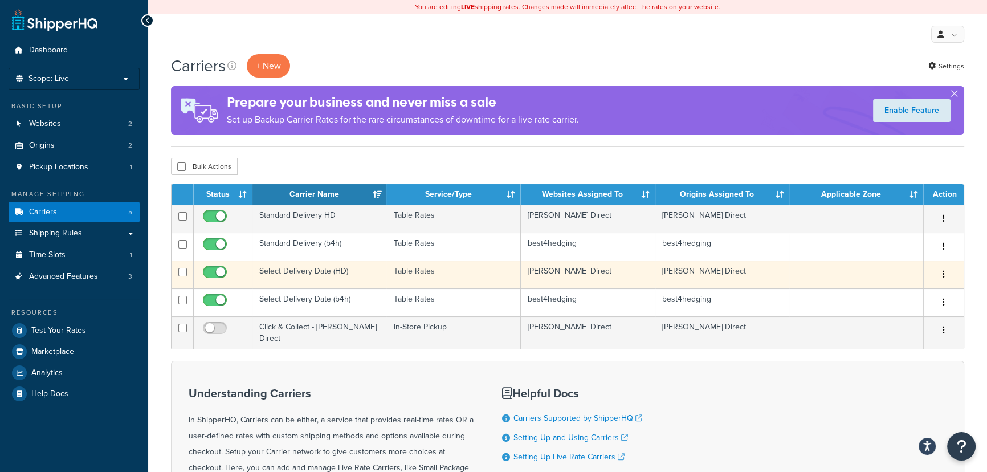
click at [940, 271] on button "button" at bounding box center [944, 275] width 16 height 18
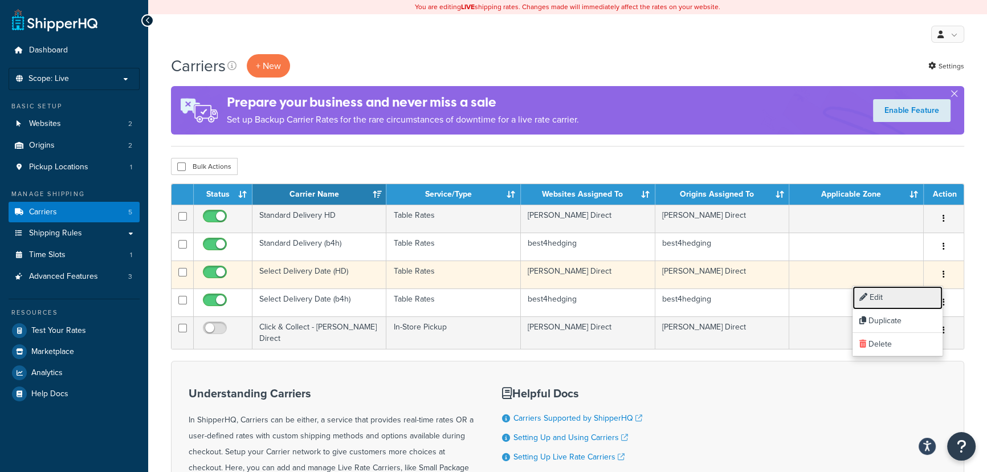
click at [891, 291] on link "Edit" at bounding box center [897, 297] width 90 height 23
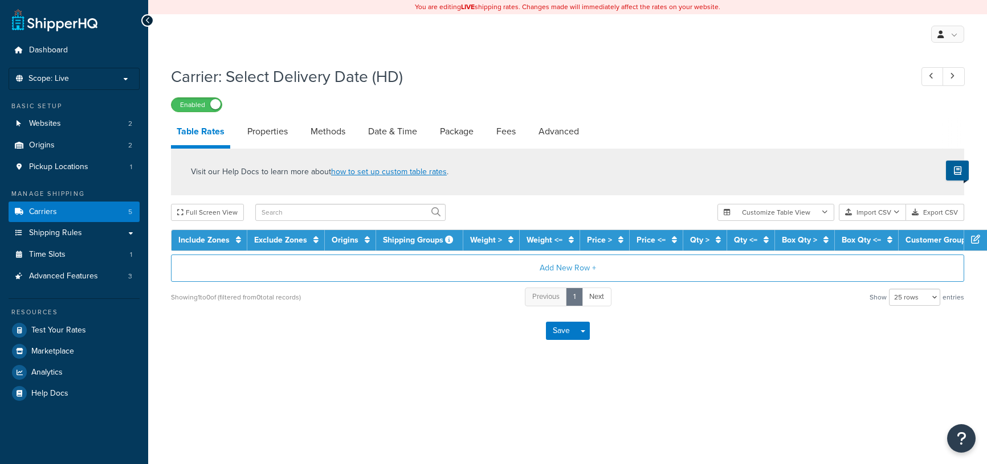
select select "25"
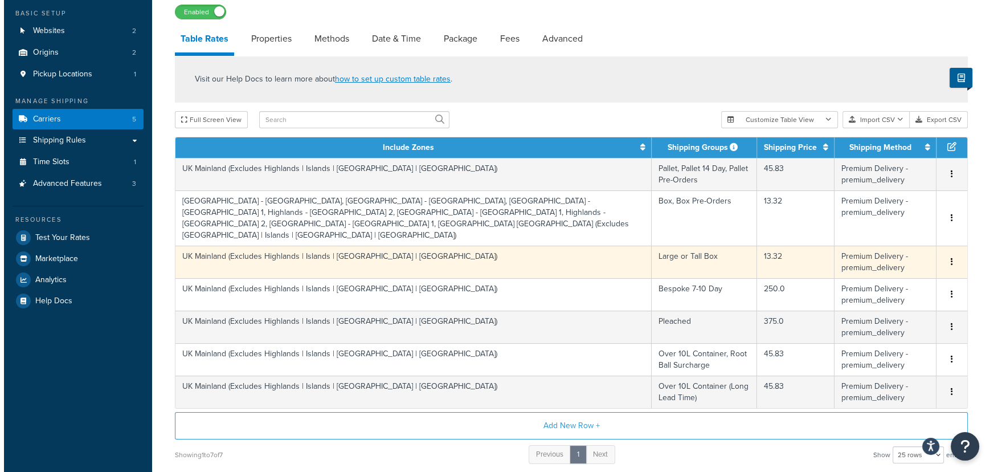
scroll to position [103, 0]
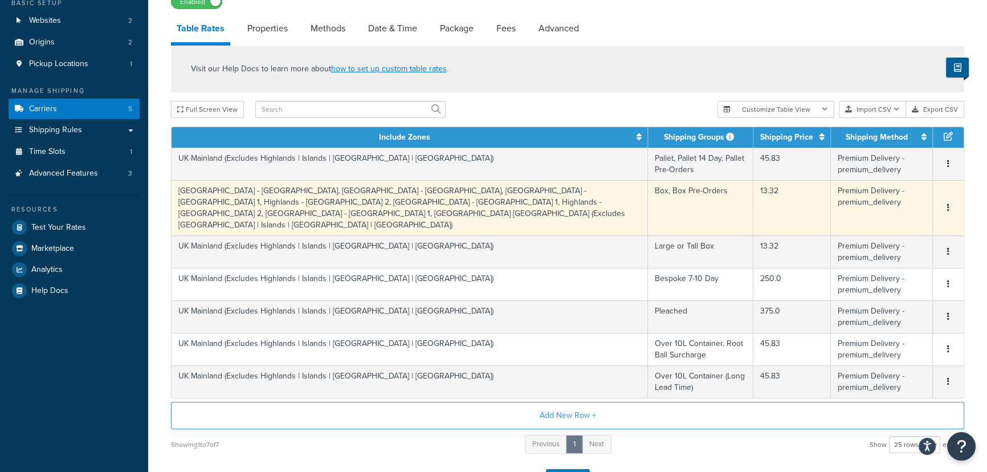
click at [769, 192] on td "13.32" at bounding box center [791, 207] width 77 height 55
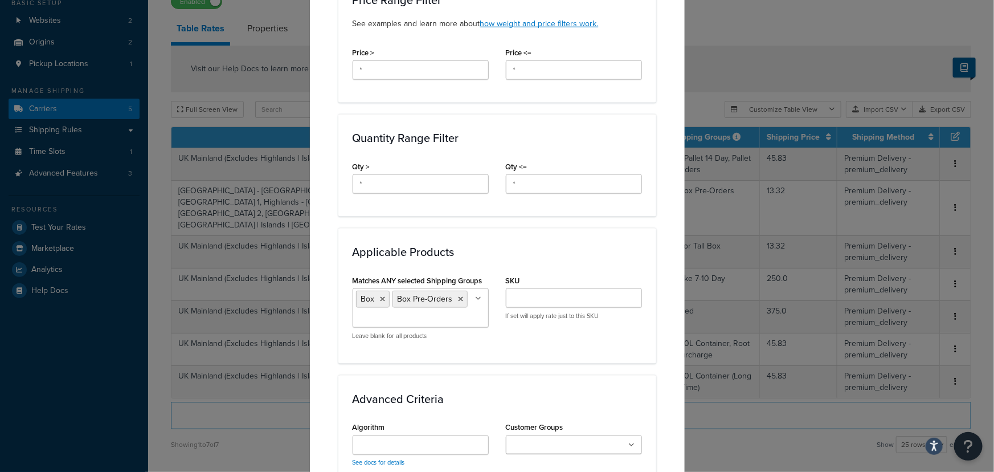
scroll to position [841, 0]
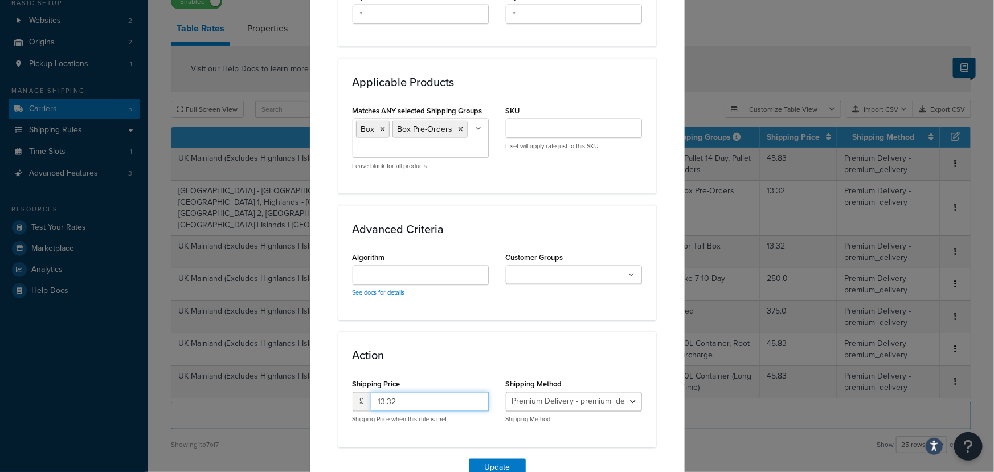
drag, startPoint x: 405, startPoint y: 342, endPoint x: 365, endPoint y: 339, distance: 40.0
click at [365, 392] on div "£ 13.32" at bounding box center [421, 401] width 136 height 19
type input "12.483"
click at [492, 459] on button "Update" at bounding box center [497, 468] width 57 height 18
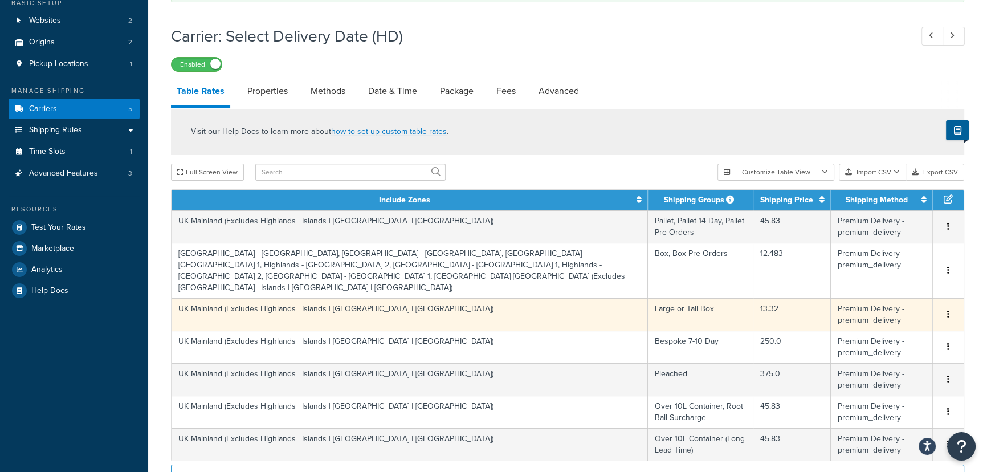
click at [765, 298] on td "13.32" at bounding box center [791, 314] width 77 height 32
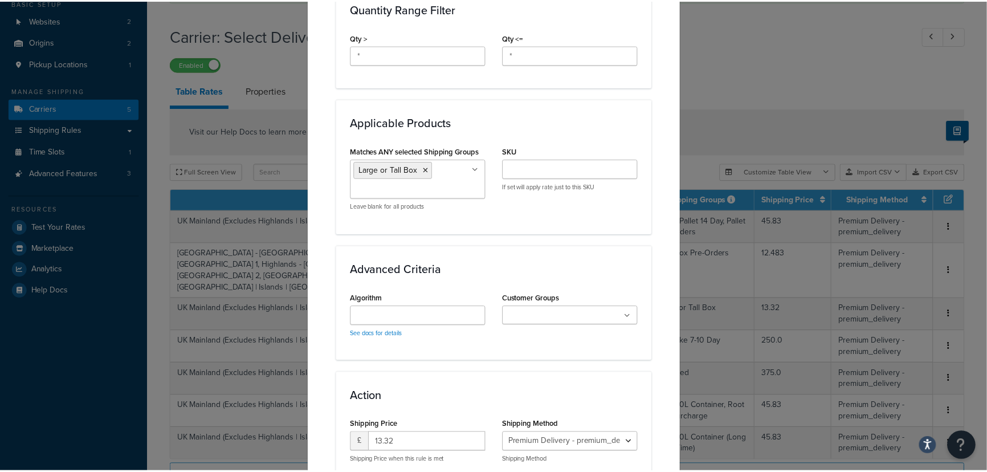
scroll to position [664, 0]
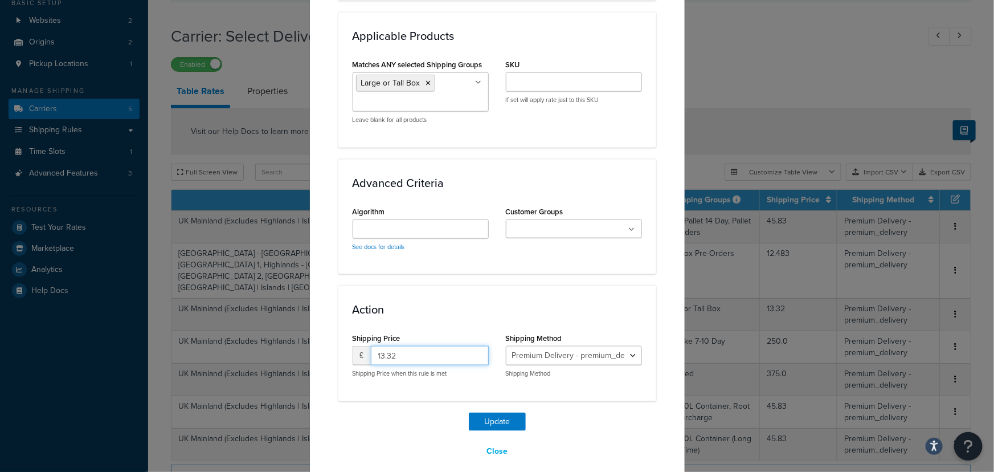
drag, startPoint x: 392, startPoint y: 346, endPoint x: 342, endPoint y: 336, distance: 51.3
click at [344, 336] on div "Shipping Price £ 13.32 Shipping Price when this rule is met" at bounding box center [420, 358] width 153 height 56
type input "12.483"
click at [500, 413] on button "Update" at bounding box center [497, 422] width 57 height 18
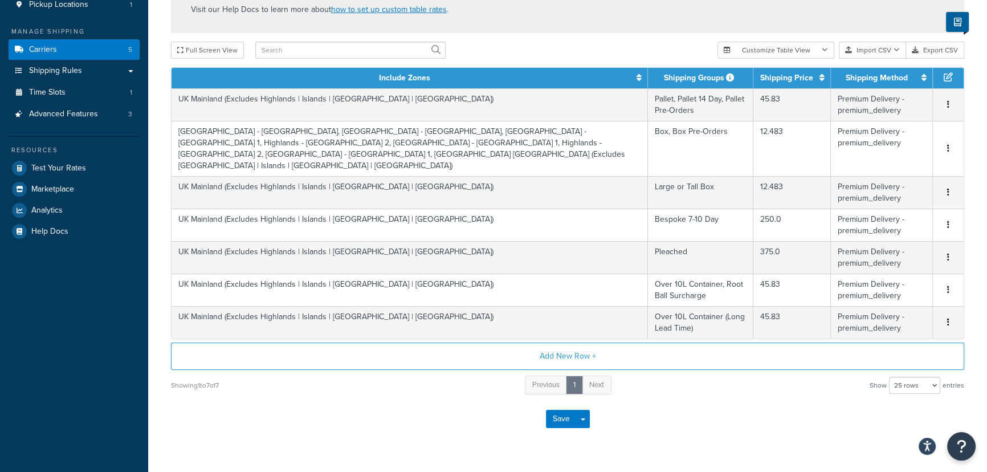
scroll to position [166, 0]
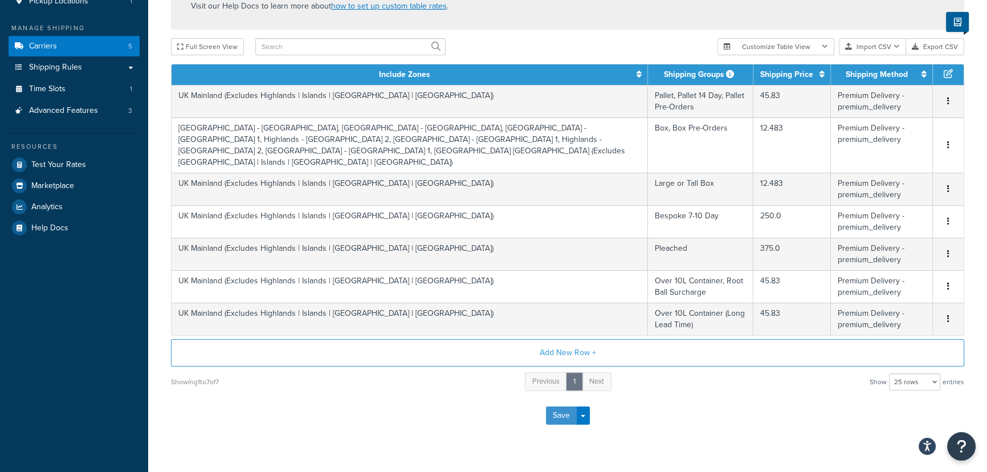
click at [564, 406] on button "Save" at bounding box center [561, 415] width 31 height 18
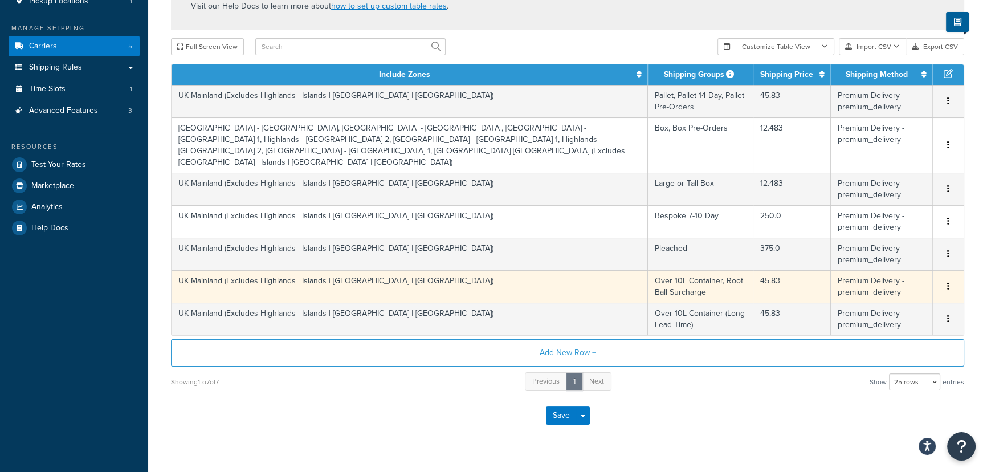
scroll to position [0, 0]
